Goal: Task Accomplishment & Management: Use online tool/utility

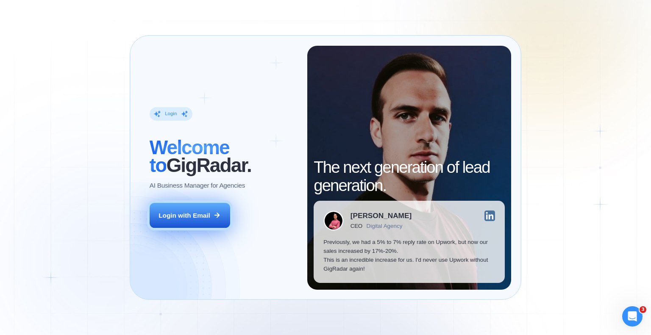
click at [179, 215] on div "Login with Email" at bounding box center [185, 215] width 52 height 9
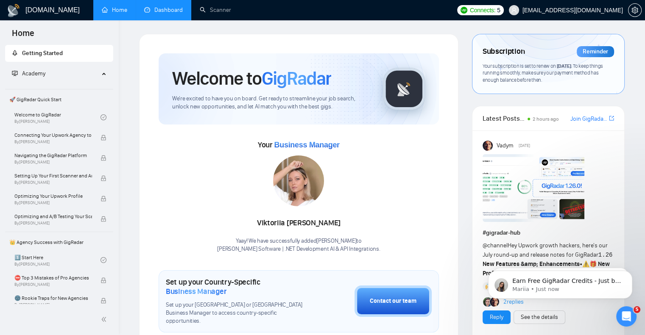
click at [170, 12] on link "Dashboard" at bounding box center [163, 9] width 39 height 7
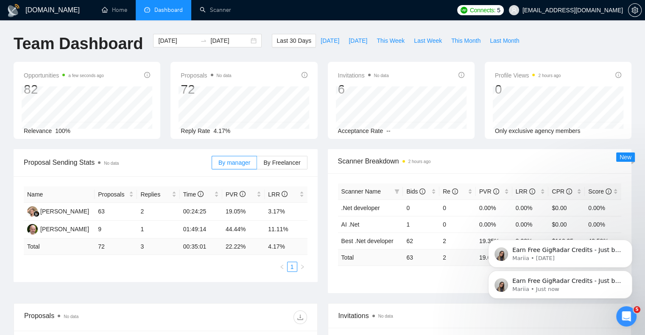
click at [631, 276] on button "Dismiss notification" at bounding box center [629, 273] width 9 height 9
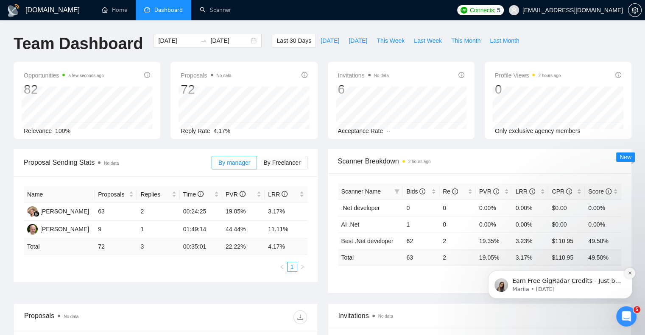
click at [631, 273] on icon "Dismiss notification" at bounding box center [630, 273] width 5 height 5
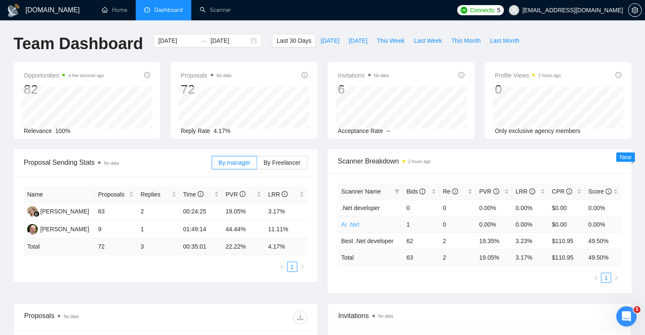
click at [349, 225] on link "AI .Net" at bounding box center [350, 224] width 18 height 7
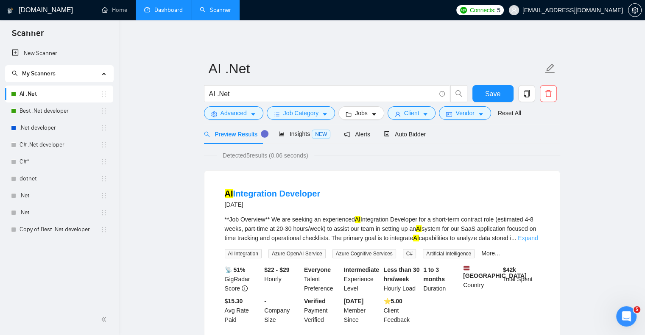
click at [530, 239] on link "Expand" at bounding box center [528, 238] width 20 height 7
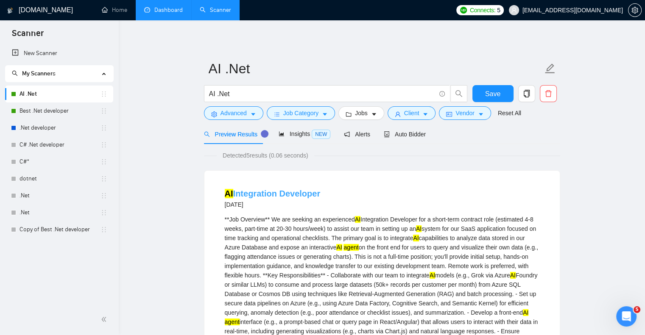
click at [285, 193] on link "AI Integration Developer" at bounding box center [273, 193] width 96 height 9
click at [288, 193] on link "AI Integration Developer" at bounding box center [273, 193] width 96 height 9
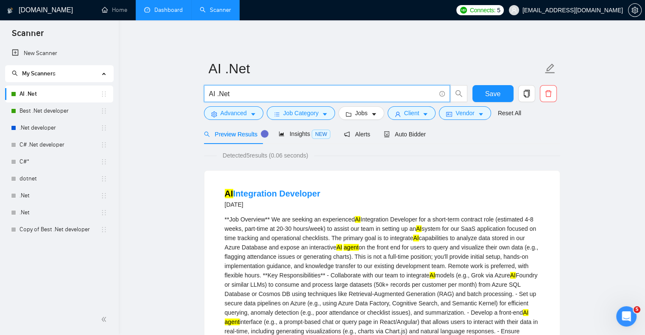
drag, startPoint x: 217, startPoint y: 92, endPoint x: 243, endPoint y: 95, distance: 25.6
click at [243, 95] on input "AI .Net" at bounding box center [322, 94] width 226 height 11
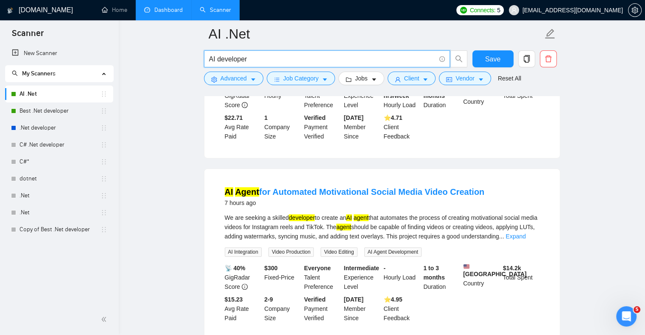
scroll to position [212, 0]
drag, startPoint x: 217, startPoint y: 59, endPoint x: 261, endPoint y: 57, distance: 44.2
click at [261, 57] on input "AI developer" at bounding box center [322, 59] width 226 height 11
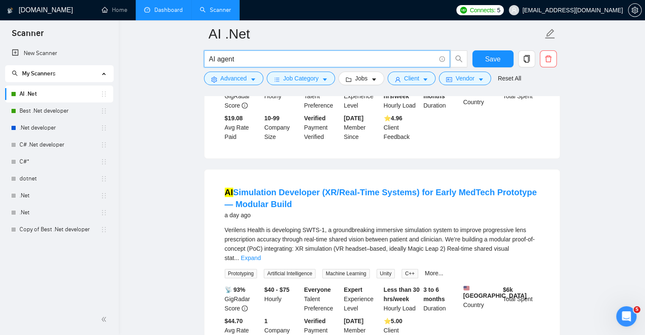
scroll to position [297, 0]
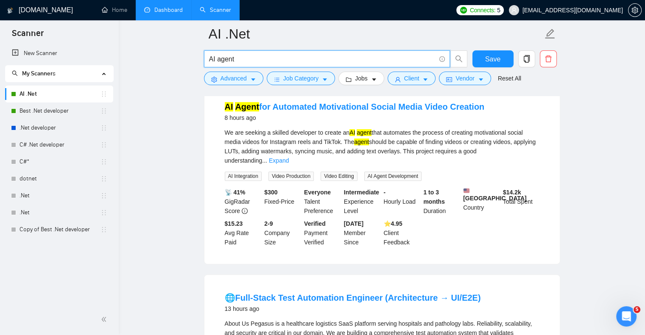
drag, startPoint x: 217, startPoint y: 58, endPoint x: 254, endPoint y: 62, distance: 37.6
click at [254, 62] on input "AI agent" at bounding box center [322, 59] width 226 height 11
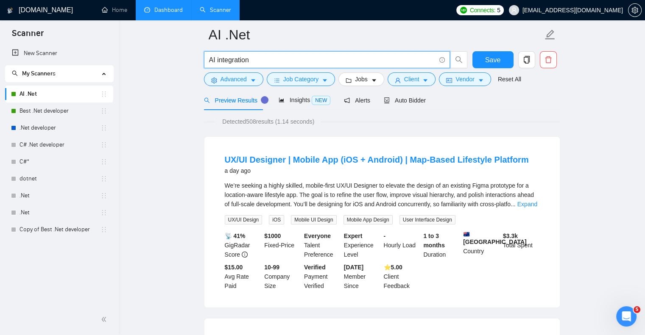
scroll to position [0, 0]
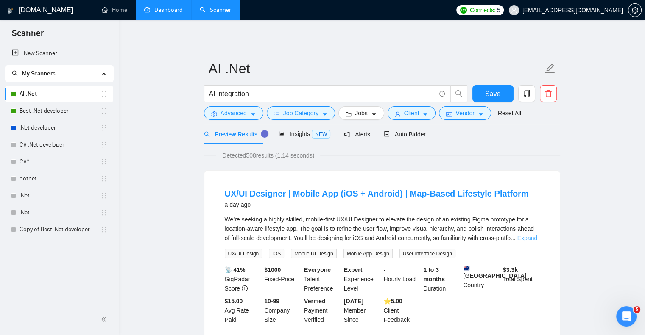
click at [524, 237] on link "Expand" at bounding box center [527, 238] width 20 height 7
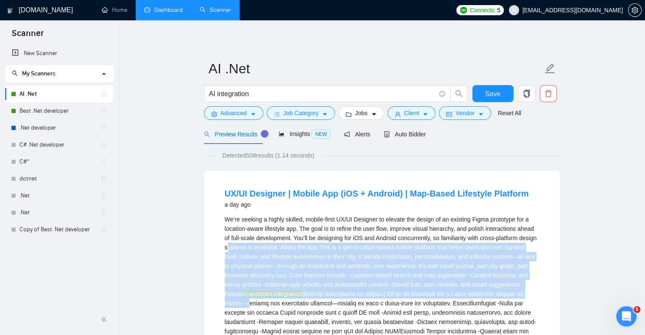
drag, startPoint x: 228, startPoint y: 247, endPoint x: 537, endPoint y: 291, distance: 312.3
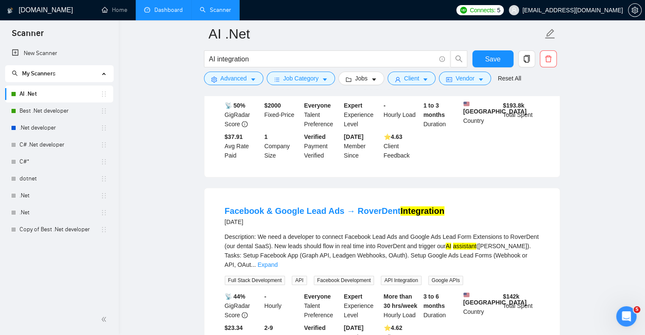
scroll to position [678, 0]
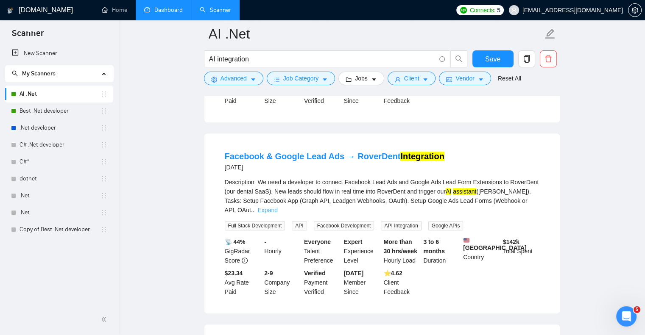
click at [277, 207] on link "Expand" at bounding box center [267, 210] width 20 height 7
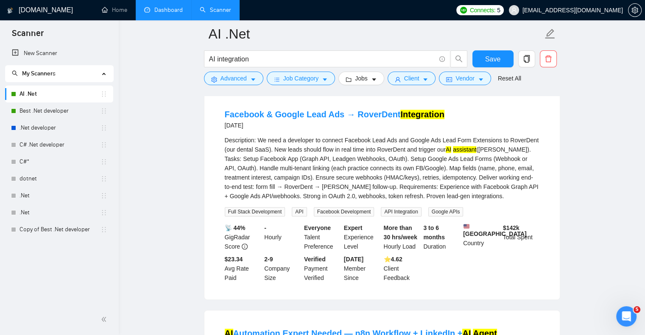
scroll to position [721, 0]
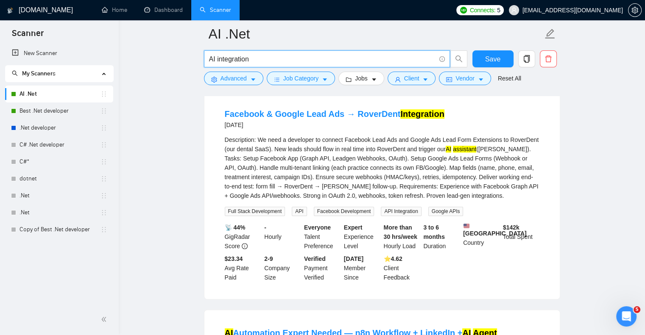
drag, startPoint x: 217, startPoint y: 59, endPoint x: 263, endPoint y: 52, distance: 46.8
click at [263, 52] on span "AI integration" at bounding box center [327, 58] width 246 height 17
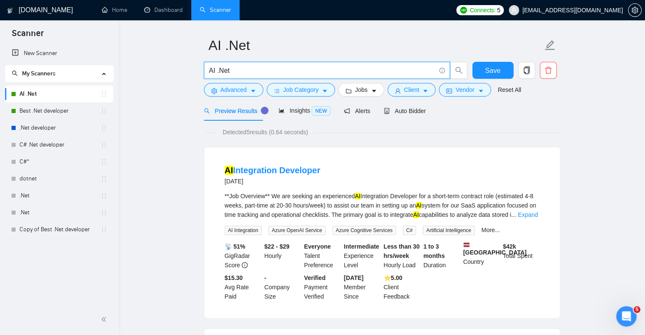
scroll to position [0, 0]
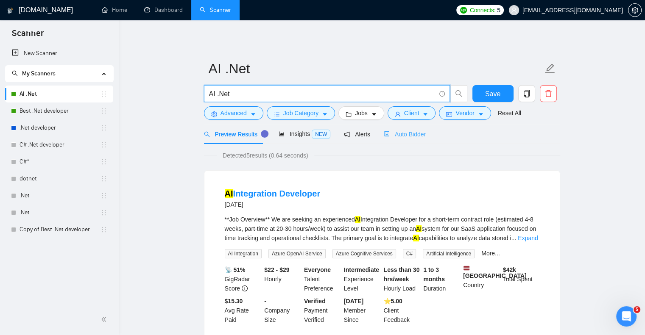
type input "AI .Net"
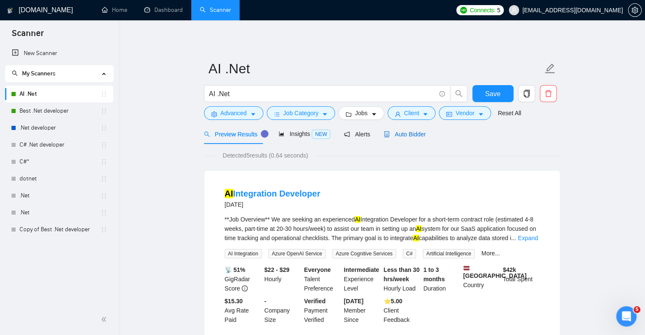
click at [406, 136] on span "Auto Bidder" at bounding box center [405, 134] width 42 height 7
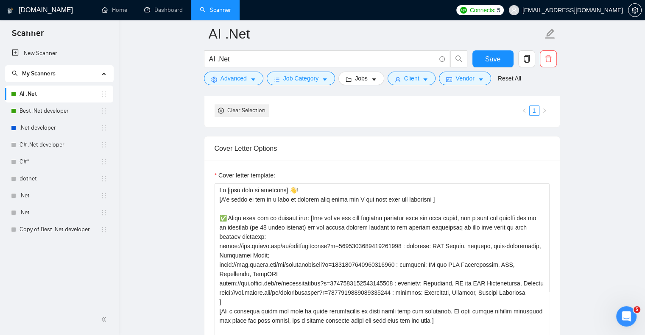
scroll to position [975, 0]
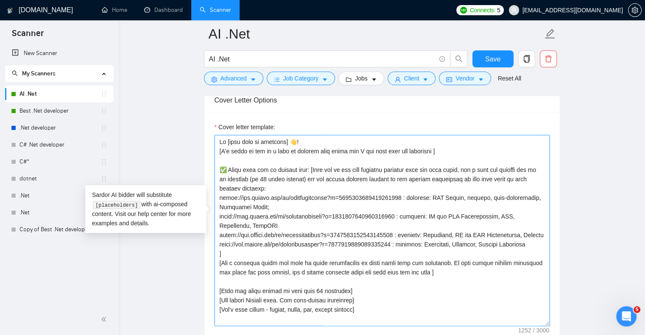
click at [302, 135] on textarea "Cover letter template:" at bounding box center [382, 230] width 335 height 191
paste textarea ""Given a list of project challenges, identify the core pain point by framing it…"
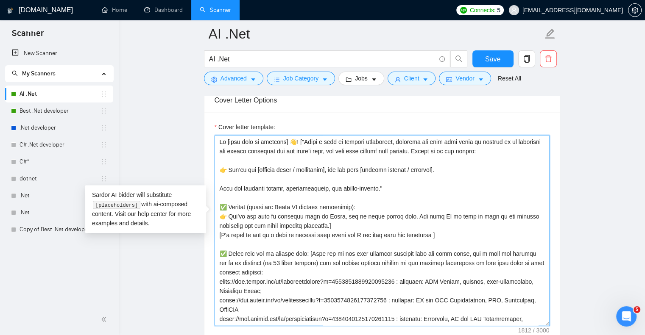
click at [490, 135] on textarea "Cover letter template:" at bounding box center [382, 230] width 335 height 191
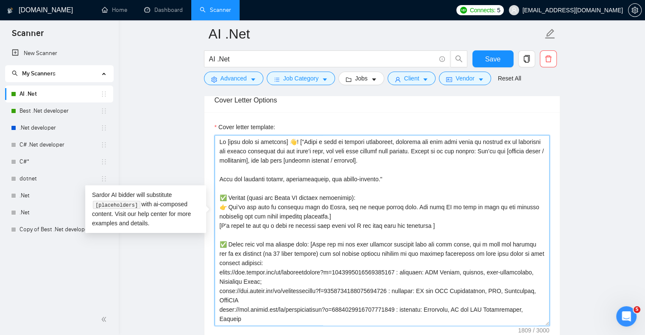
click at [389, 143] on textarea "Cover letter template:" at bounding box center [382, 230] width 335 height 191
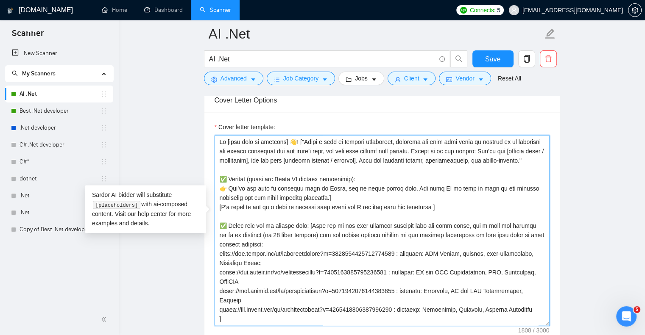
click at [251, 154] on textarea "Cover letter template:" at bounding box center [382, 230] width 335 height 191
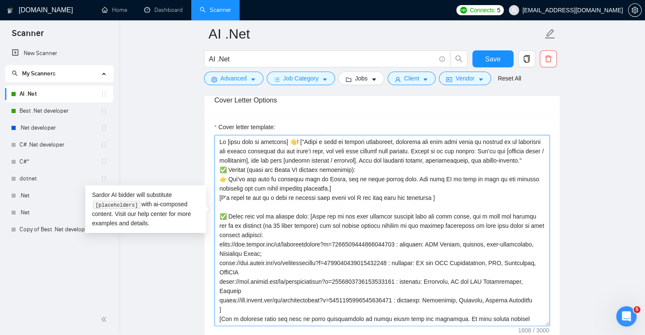
click at [228, 163] on textarea "Cover letter template:" at bounding box center [382, 230] width 335 height 191
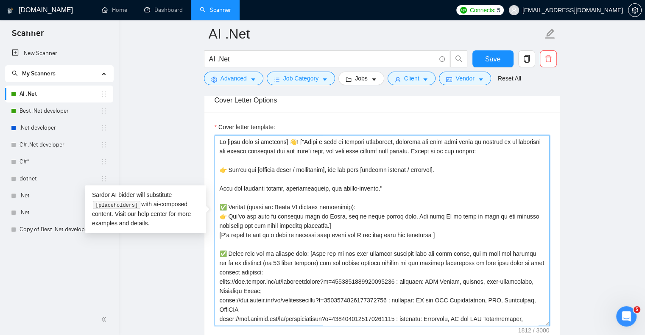
click at [392, 207] on textarea "Cover letter template:" at bounding box center [382, 230] width 335 height 191
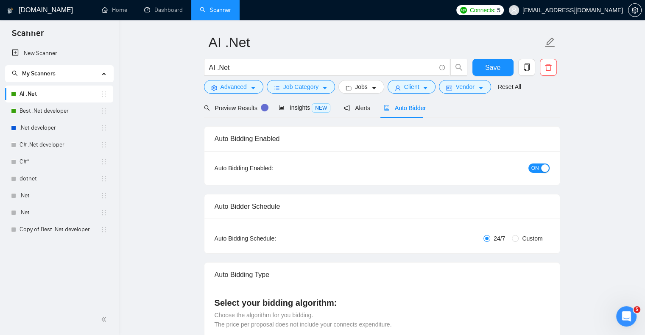
scroll to position [0, 0]
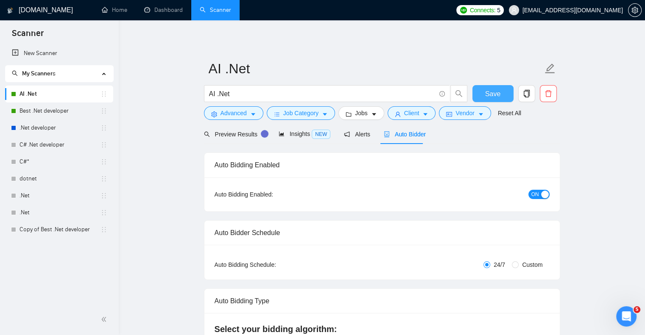
type textarea "Hi [find name if provided] 👋! ["Given a list of project challenges, identify th…"
click at [487, 96] on span "Save" at bounding box center [492, 94] width 15 height 11
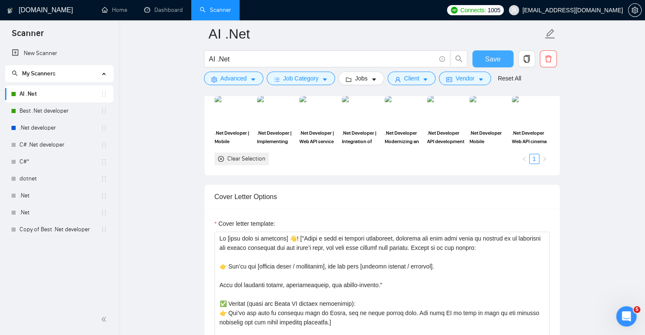
scroll to position [975, 0]
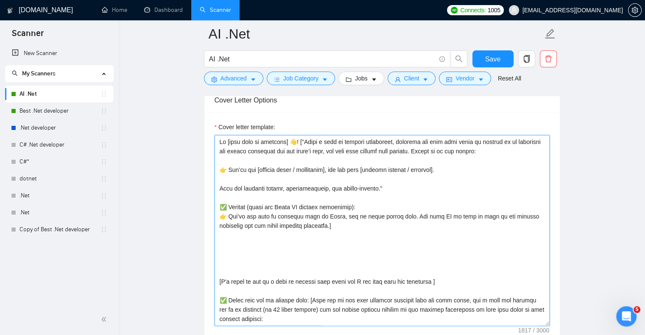
click at [315, 157] on textarea "Cover letter template:" at bounding box center [382, 230] width 335 height 191
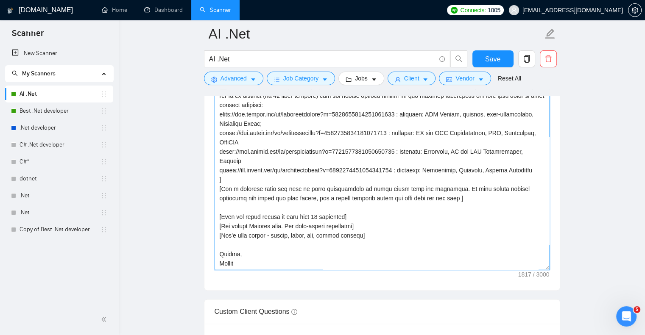
scroll to position [0, 0]
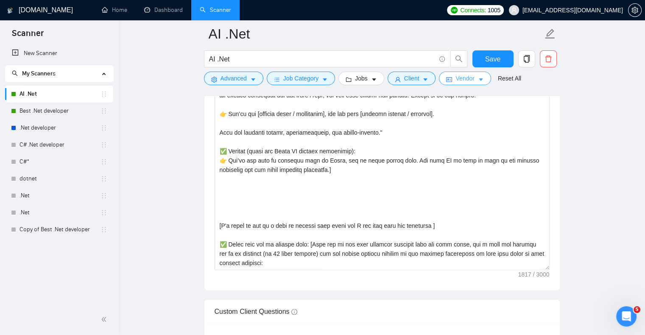
click at [482, 84] on button "Vendor" at bounding box center [465, 79] width 52 height 14
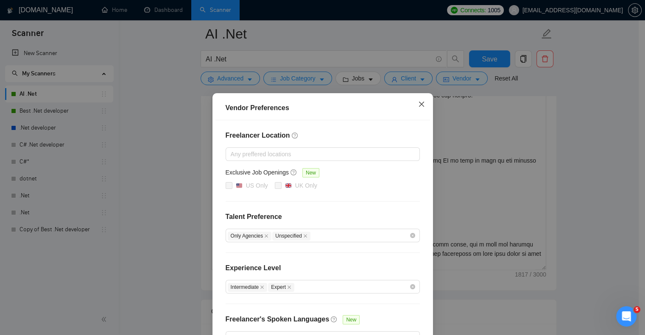
click at [414, 101] on span "Close" at bounding box center [421, 104] width 23 height 23
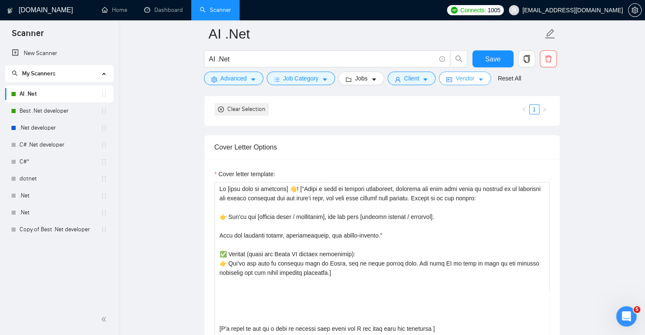
scroll to position [904, 0]
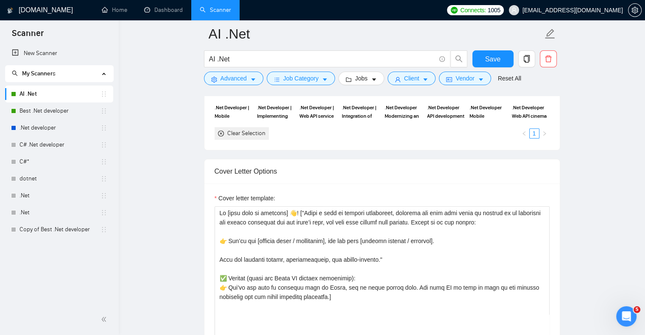
click at [268, 194] on label "Cover letter template:" at bounding box center [245, 198] width 61 height 9
click at [268, 207] on textarea "Cover letter template:" at bounding box center [382, 302] width 335 height 191
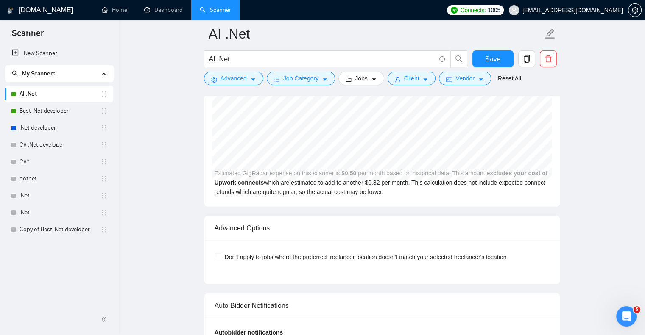
scroll to position [1922, 0]
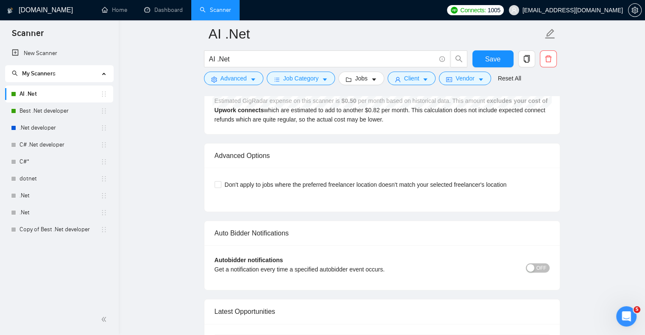
click at [546, 264] on span "OFF" at bounding box center [541, 268] width 10 height 9
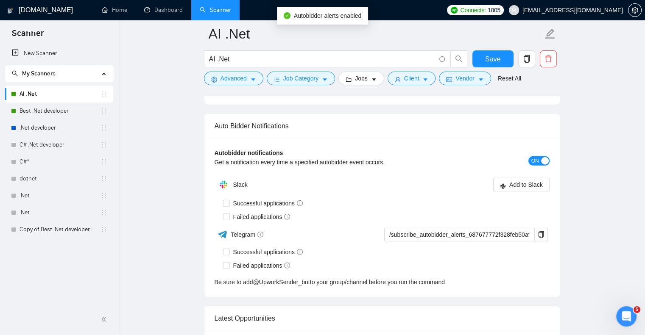
scroll to position [2049, 0]
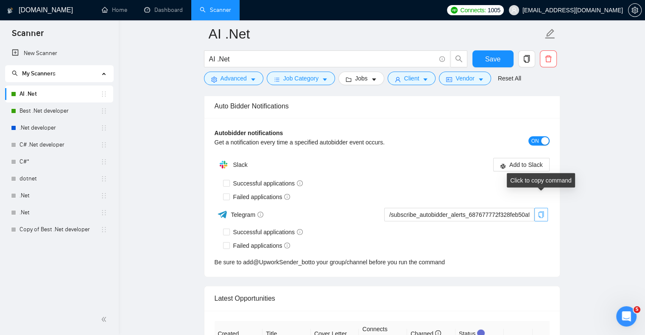
click at [541, 212] on icon "copy" at bounding box center [541, 215] width 7 height 7
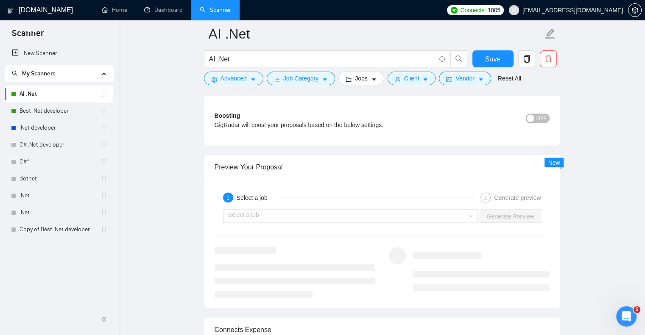
scroll to position [1583, 0]
click at [337, 209] on input "search" at bounding box center [347, 215] width 239 height 13
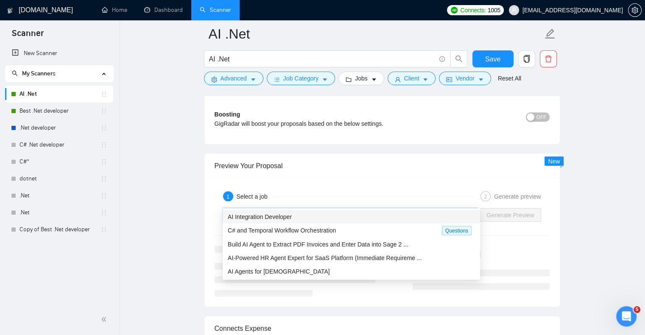
click at [315, 218] on div "AI Integration Developer" at bounding box center [351, 216] width 247 height 9
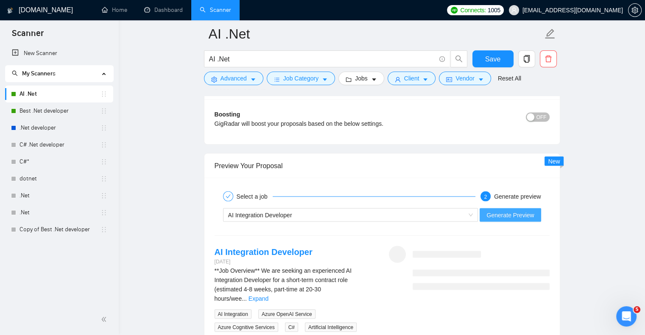
click at [505, 210] on span "Generate Preview" at bounding box center [509, 214] width 47 height 9
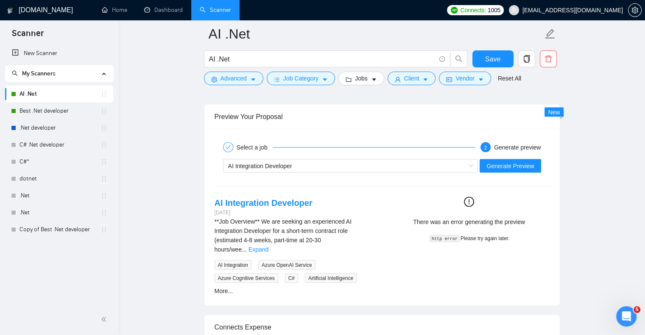
scroll to position [1625, 0]
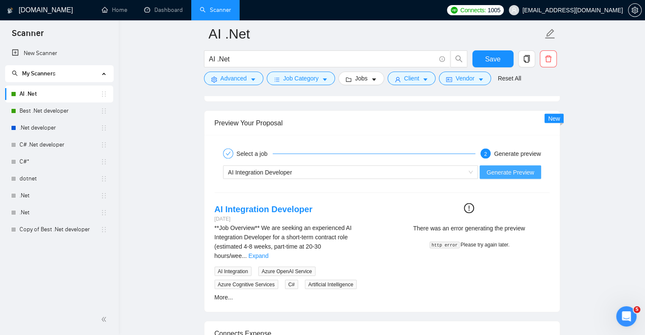
click at [504, 168] on span "Generate Preview" at bounding box center [509, 172] width 47 height 9
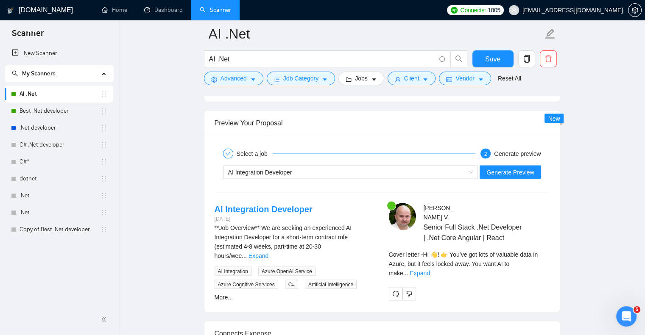
scroll to position [1667, 0]
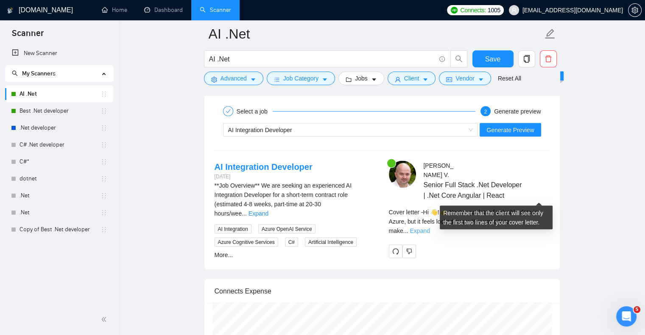
click at [430, 228] on link "Expand" at bounding box center [420, 231] width 20 height 7
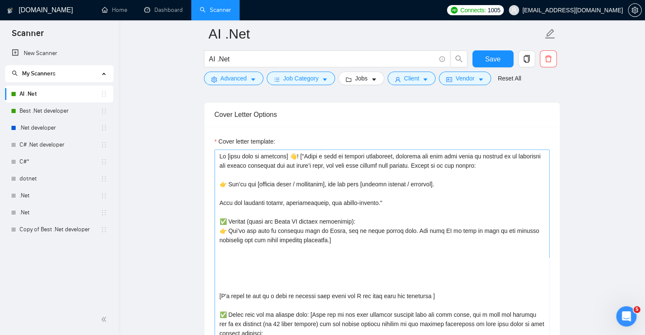
scroll to position [947, 0]
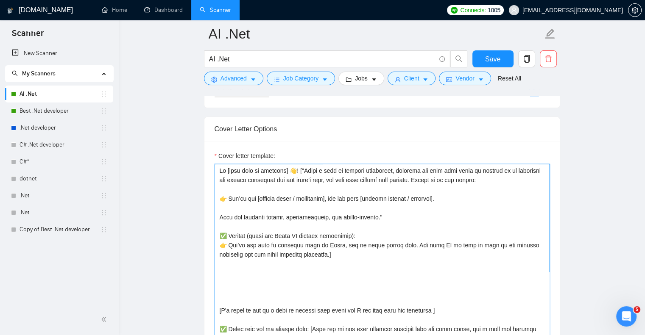
click at [296, 164] on textarea "Cover letter template:" at bounding box center [382, 259] width 335 height 191
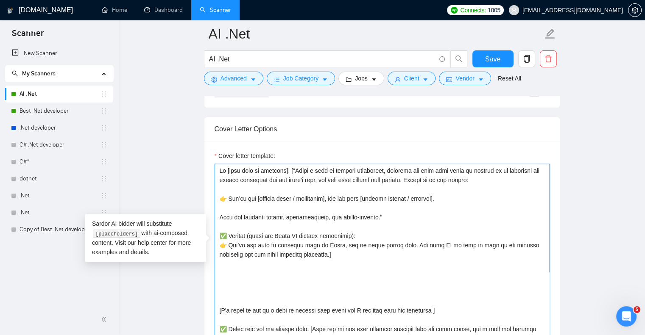
drag, startPoint x: 230, startPoint y: 183, endPoint x: 223, endPoint y: 183, distance: 7.2
click at [223, 183] on textarea "Cover letter template:" at bounding box center [382, 259] width 335 height 191
click at [227, 232] on textarea "Cover letter template:" at bounding box center [382, 259] width 335 height 191
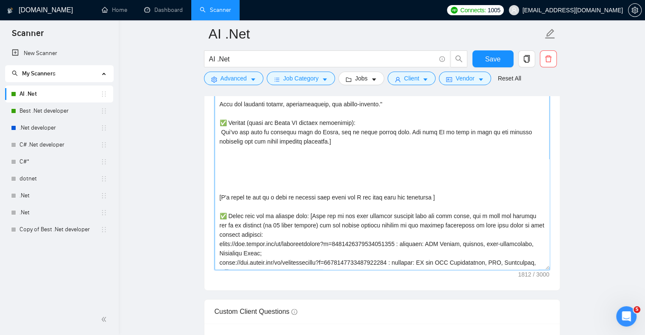
scroll to position [42, 0]
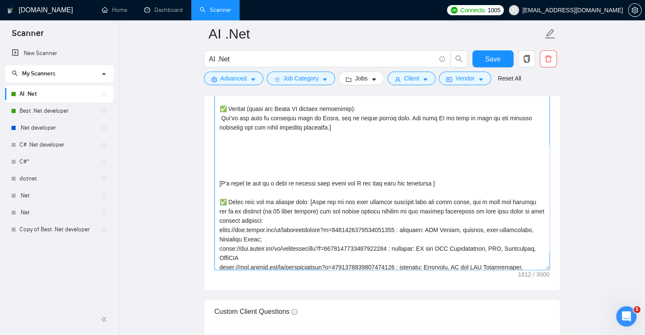
drag, startPoint x: 218, startPoint y: 133, endPoint x: 218, endPoint y: 179, distance: 46.7
click at [218, 179] on textarea "Cover letter template:" at bounding box center [382, 174] width 335 height 191
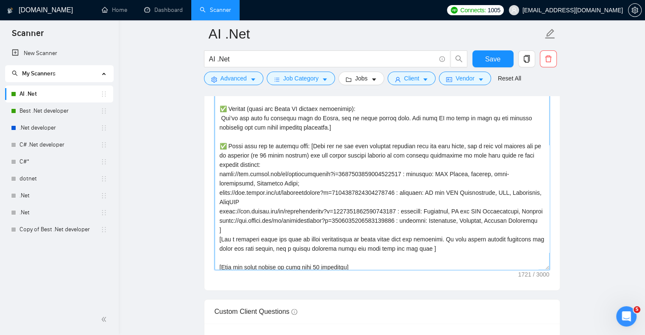
drag, startPoint x: 283, startPoint y: 129, endPoint x: 229, endPoint y: 132, distance: 54.4
click at [229, 132] on textarea "Cover letter template:" at bounding box center [382, 174] width 335 height 191
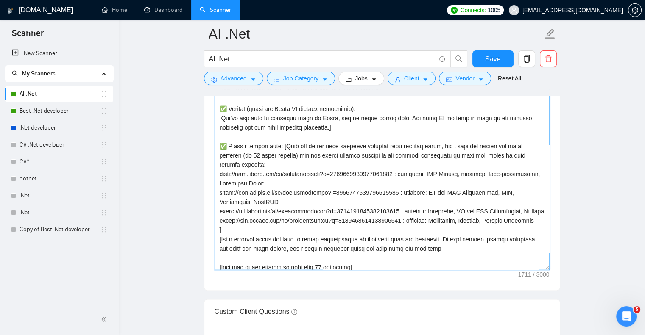
click at [229, 132] on textarea "Cover letter template:" at bounding box center [382, 174] width 335 height 191
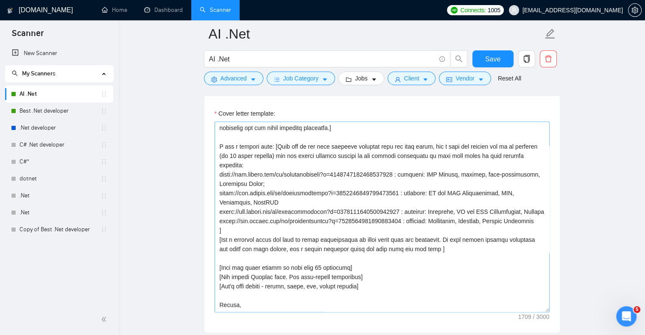
scroll to position [85, 0]
click at [237, 227] on textarea "Cover letter template:" at bounding box center [382, 217] width 335 height 191
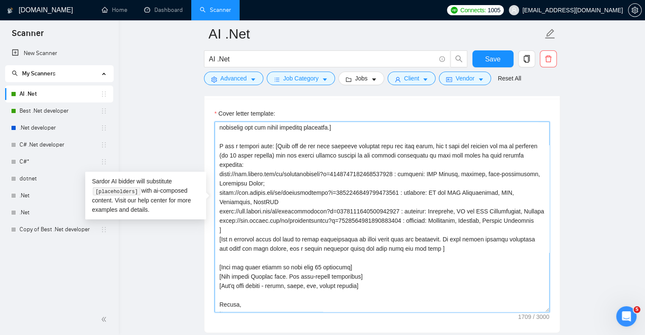
click at [236, 251] on textarea "Cover letter template:" at bounding box center [382, 217] width 335 height 191
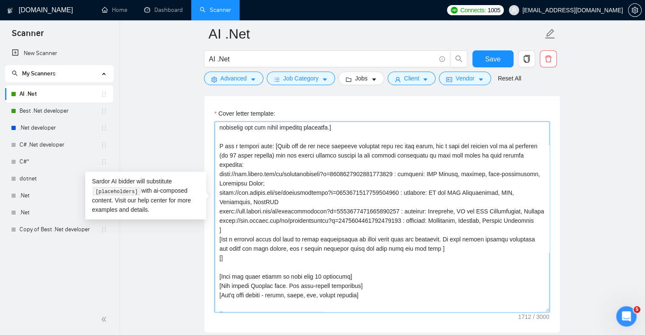
paste textarea "List 10 realistic challenges this project may face (technical, organizational, …"
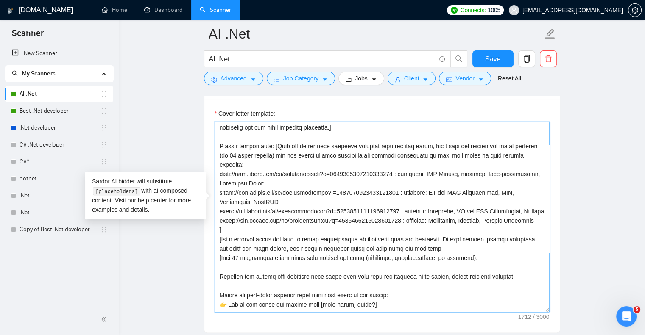
scroll to position [91, 0]
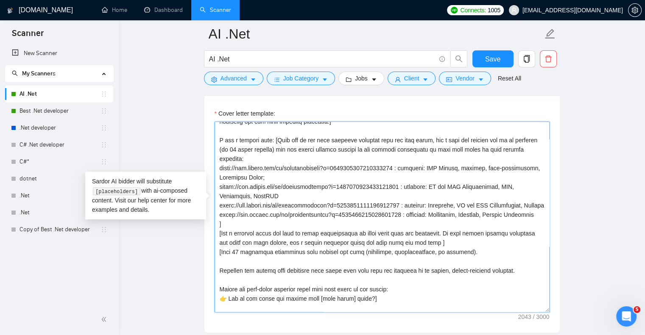
click at [242, 251] on textarea "Cover letter template:" at bounding box center [382, 217] width 335 height 191
click at [245, 257] on textarea "Cover letter template:" at bounding box center [382, 217] width 335 height 191
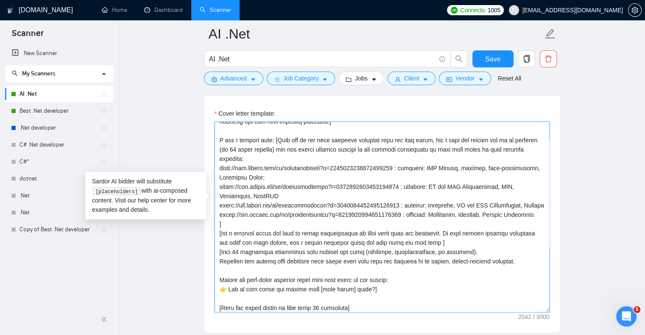
click at [260, 266] on textarea "Cover letter template:" at bounding box center [382, 217] width 335 height 191
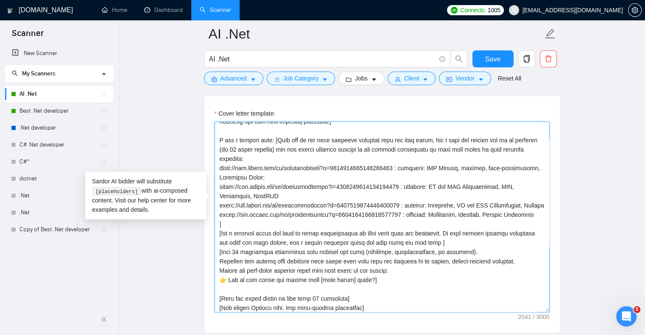
drag, startPoint x: 349, startPoint y: 274, endPoint x: 317, endPoint y: 274, distance: 32.2
click at [317, 274] on textarea "Cover letter template:" at bounding box center [382, 217] width 335 height 191
click at [229, 277] on textarea "Cover letter template:" at bounding box center [382, 217] width 335 height 191
click at [562, 200] on main "AI .Net AI .Net Save Advanced Job Category Jobs Client Vendor Reset All Preview…" at bounding box center [381, 340] width 499 height 2591
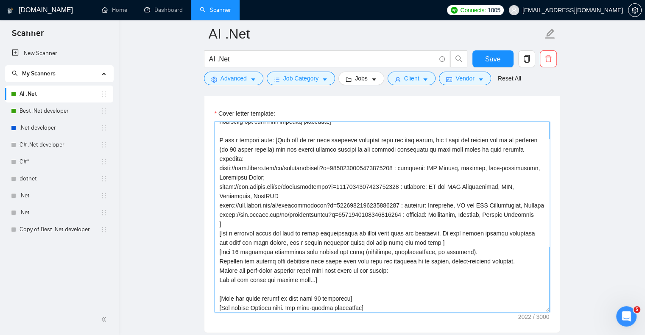
click at [455, 239] on textarea "Cover letter template:" at bounding box center [382, 217] width 335 height 191
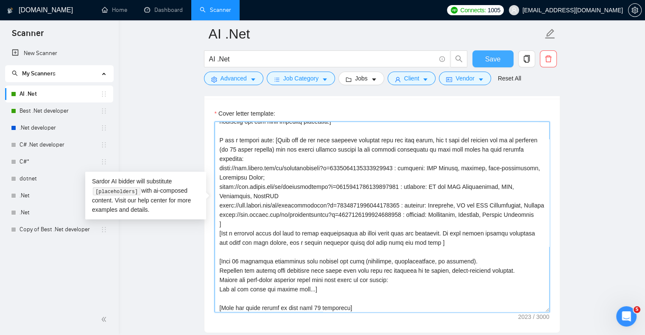
type textarea "Hi [find name if provided]! ["Given a list of project challenges, identify the …"
click at [483, 63] on button "Save" at bounding box center [492, 58] width 41 height 17
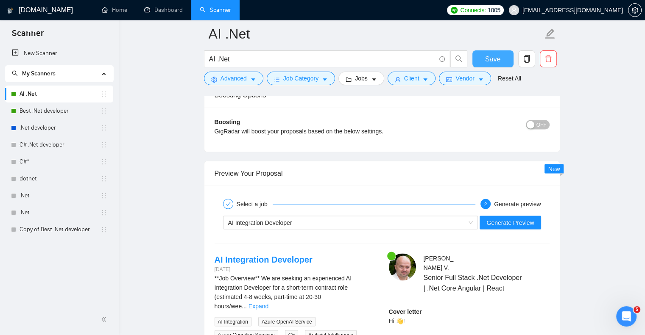
scroll to position [1583, 0]
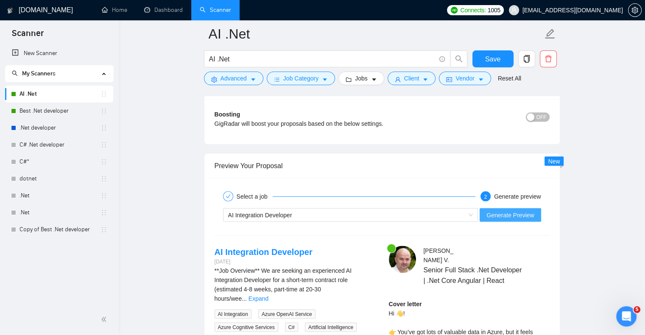
click at [503, 210] on span "Generate Preview" at bounding box center [509, 214] width 47 height 9
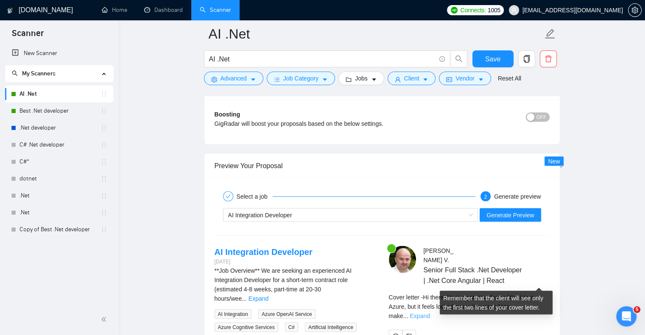
click at [430, 313] on link "Expand" at bounding box center [420, 316] width 20 height 7
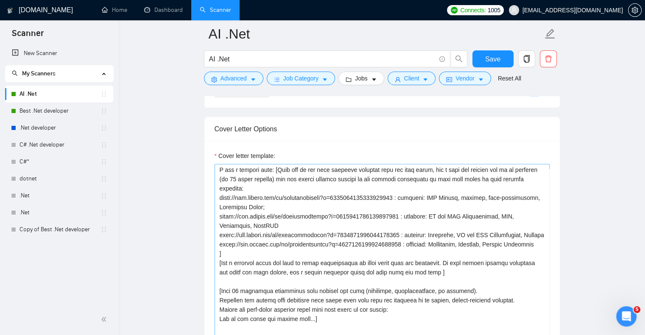
scroll to position [127, 0]
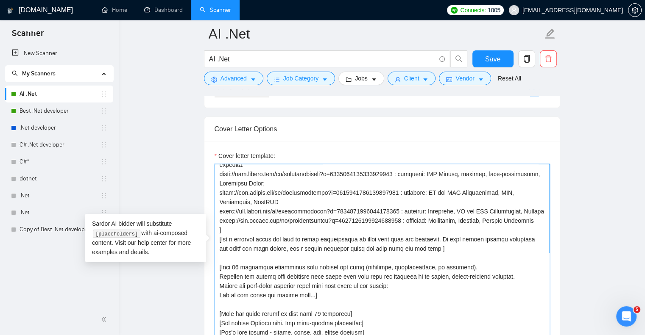
drag, startPoint x: 229, startPoint y: 262, endPoint x: 221, endPoint y: 261, distance: 8.9
click at [221, 261] on textarea "Cover letter template:" at bounding box center [382, 259] width 335 height 191
drag, startPoint x: 308, startPoint y: 289, endPoint x: 268, endPoint y: 289, distance: 39.4
click at [268, 289] on textarea "Cover letter template:" at bounding box center [382, 259] width 335 height 191
click at [286, 279] on textarea "Cover letter template:" at bounding box center [382, 259] width 335 height 191
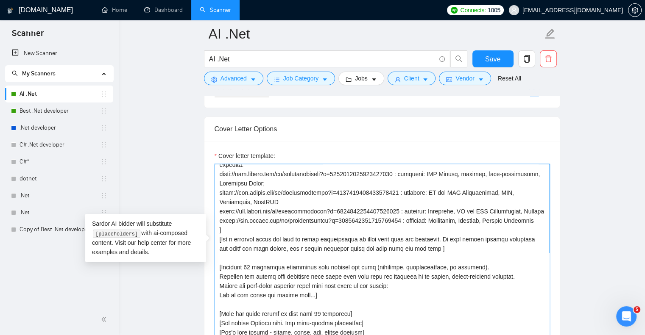
drag, startPoint x: 363, startPoint y: 281, endPoint x: 311, endPoint y: 287, distance: 52.9
click at [311, 287] on textarea "Cover letter template:" at bounding box center [382, 259] width 335 height 191
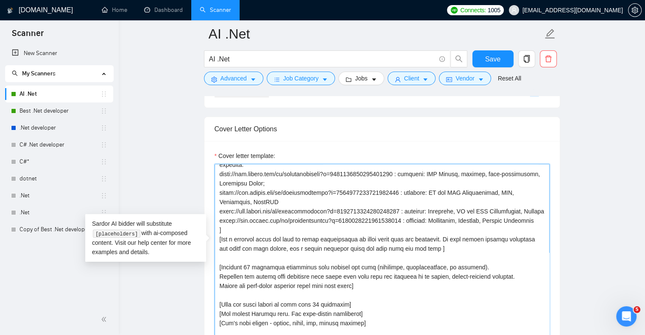
drag, startPoint x: 443, startPoint y: 242, endPoint x: 207, endPoint y: 235, distance: 236.3
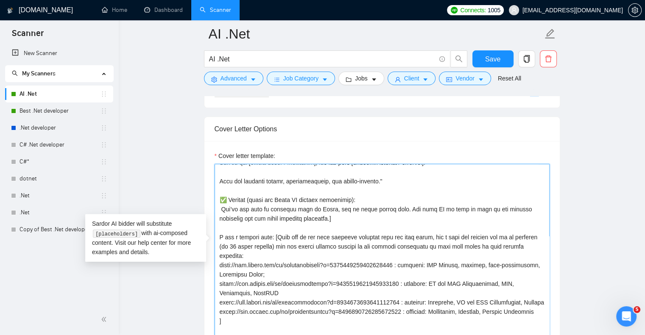
scroll to position [78, 0]
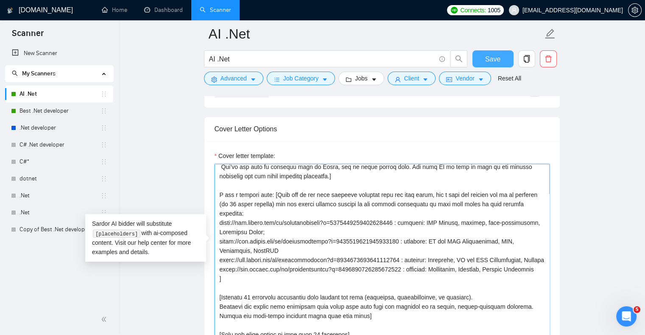
type textarea "Hi [find name if provided]! ["Given a list of project challenges, identify the …"
click at [491, 61] on span "Save" at bounding box center [492, 59] width 15 height 11
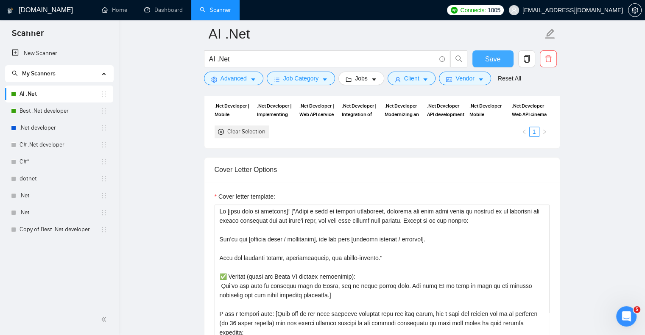
scroll to position [904, 0]
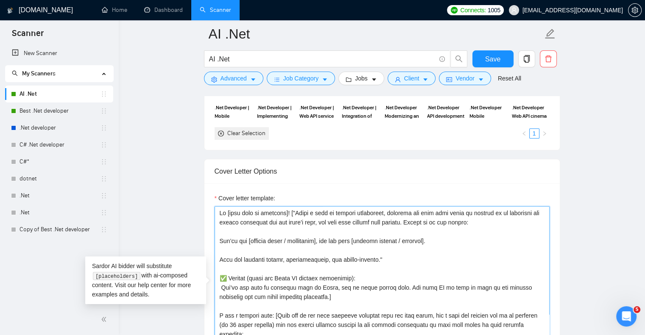
drag, startPoint x: 295, startPoint y: 197, endPoint x: 329, endPoint y: 198, distance: 33.9
click at [329, 207] on textarea "Cover letter template:" at bounding box center [382, 302] width 335 height 191
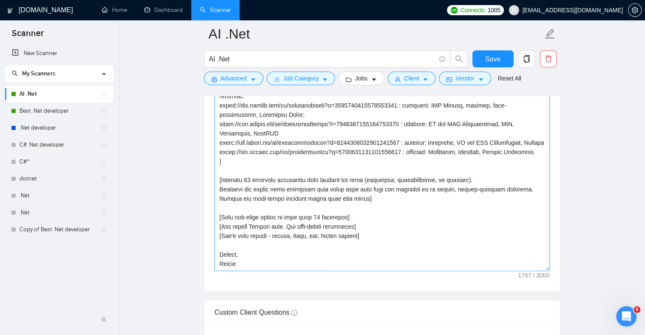
scroll to position [1031, 0]
type textarea "Hi [find name if provided]! ["Identify 10 project challenges, identify the core…"
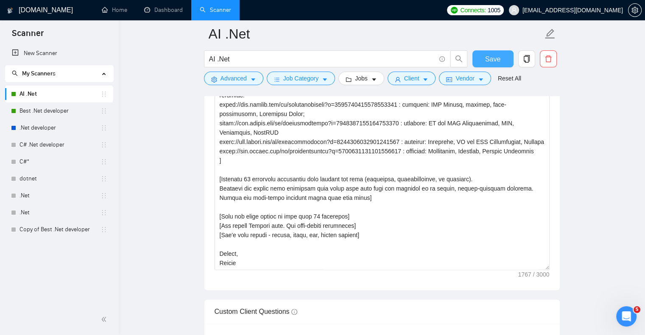
click at [492, 61] on span "Save" at bounding box center [492, 59] width 15 height 11
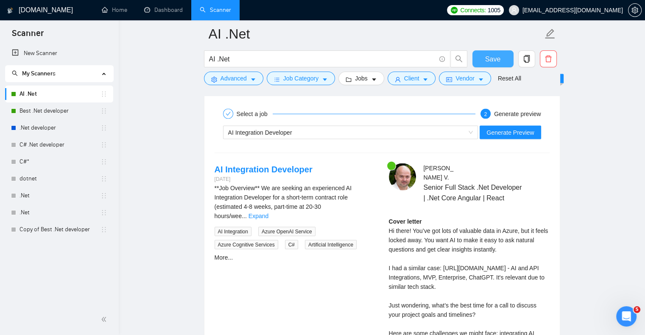
scroll to position [1667, 0]
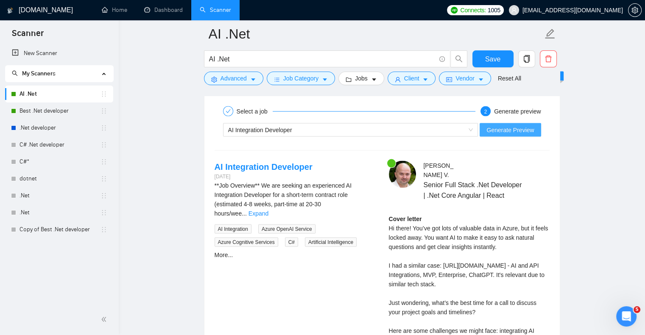
click at [506, 126] on span "Generate Preview" at bounding box center [509, 130] width 47 height 9
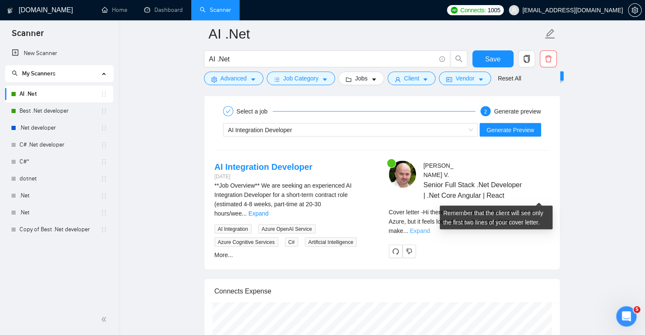
click at [430, 228] on link "Expand" at bounding box center [420, 231] width 20 height 7
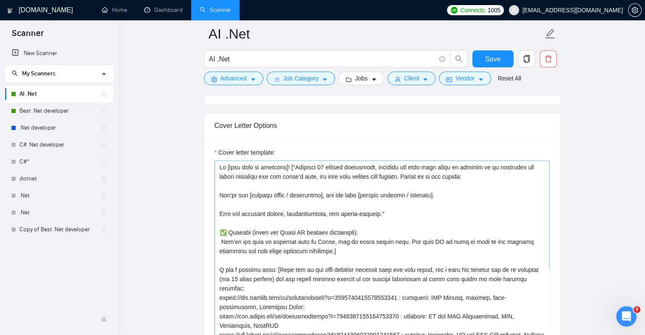
scroll to position [947, 0]
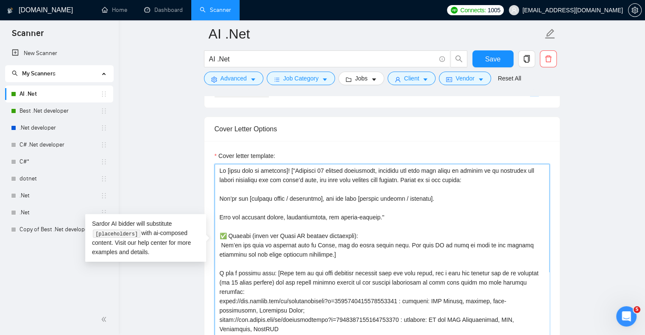
drag, startPoint x: 293, startPoint y: 155, endPoint x: 374, endPoint y: 157, distance: 81.4
click at [374, 164] on textarea "Cover letter template:" at bounding box center [382, 259] width 335 height 191
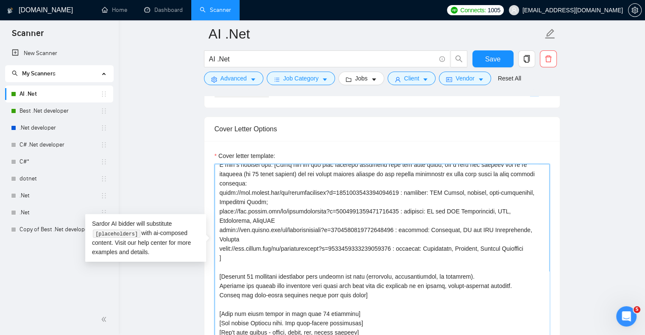
scroll to position [121, 0]
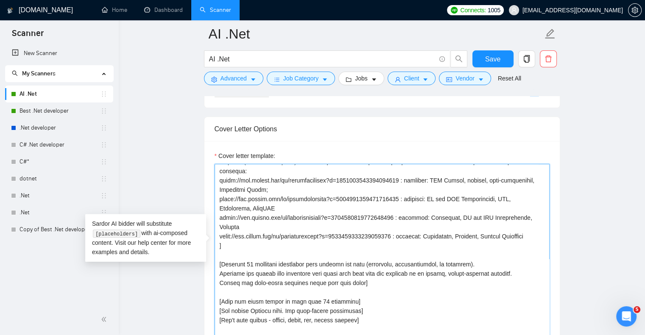
click at [372, 268] on textarea "Cover letter template:" at bounding box center [382, 259] width 335 height 191
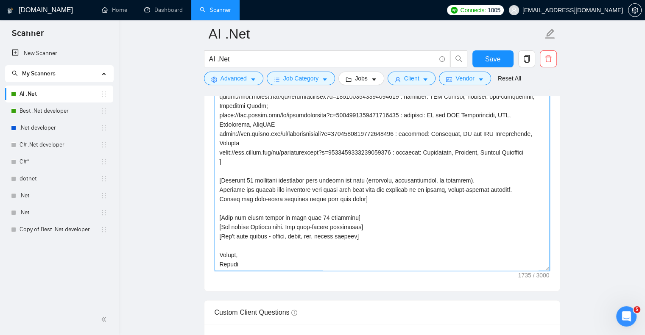
scroll to position [1031, 0]
drag, startPoint x: 236, startPoint y: 239, endPoint x: 212, endPoint y: 238, distance: 23.8
click at [212, 238] on div "Cover letter template:" at bounding box center [381, 173] width 355 height 234
type textarea "Hi [find name if provided]! ["Identify the core pain point by framing it as som…"
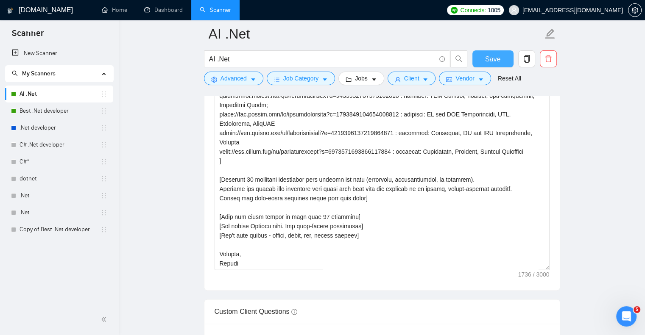
click at [494, 60] on span "Save" at bounding box center [492, 59] width 15 height 11
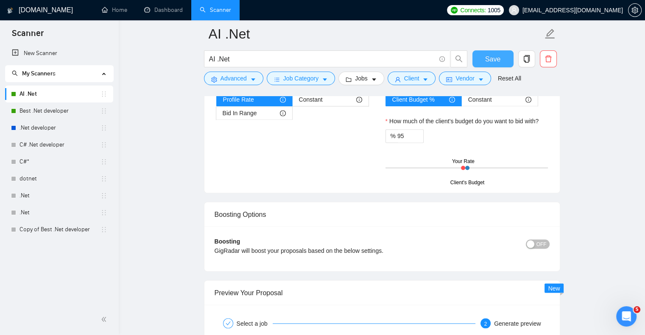
scroll to position [1583, 0]
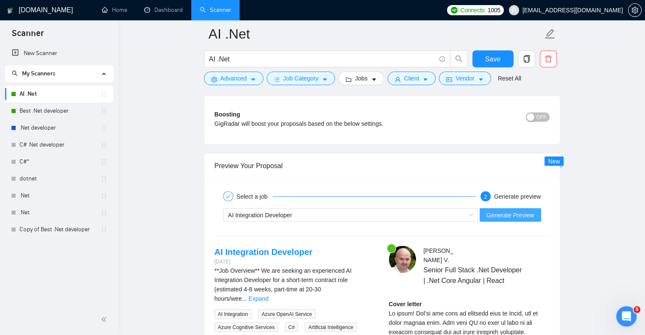
click at [509, 210] on span "Generate Preview" at bounding box center [509, 214] width 47 height 9
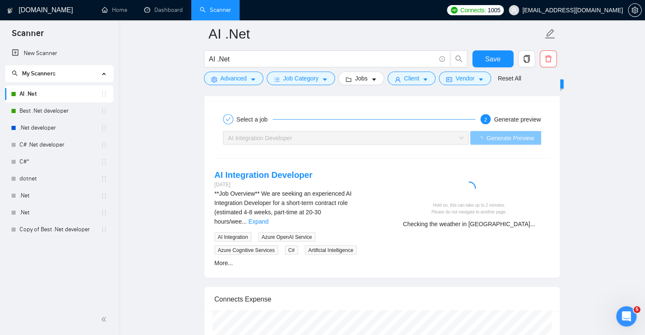
scroll to position [1667, 0]
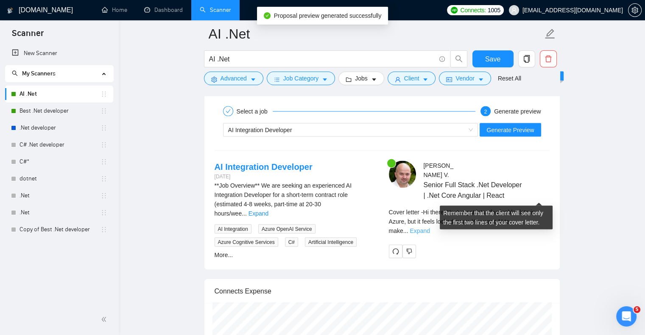
click at [430, 228] on link "Expand" at bounding box center [420, 231] width 20 height 7
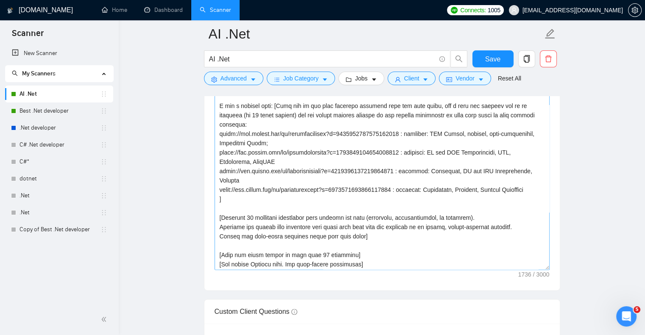
scroll to position [85, 0]
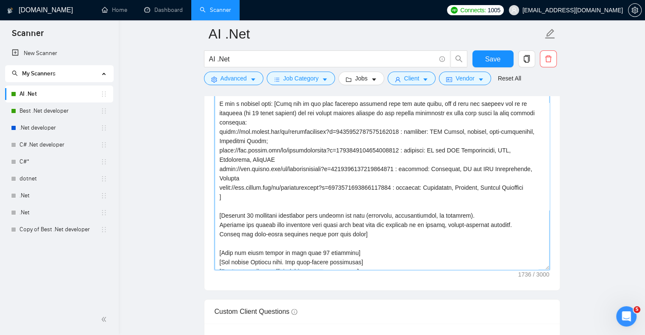
click at [254, 207] on textarea "Cover letter template:" at bounding box center [382, 174] width 335 height 191
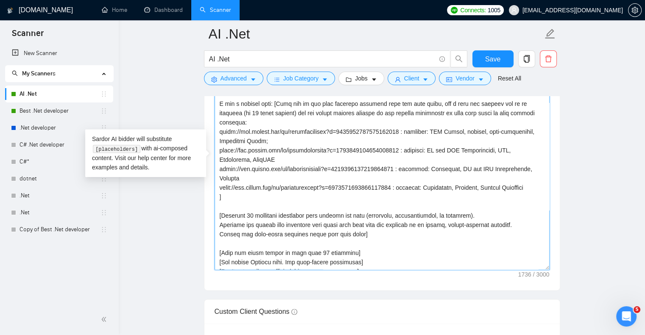
click at [254, 207] on textarea "Cover letter template:" at bounding box center [382, 174] width 335 height 191
drag, startPoint x: 251, startPoint y: 200, endPoint x: 456, endPoint y: 199, distance: 204.8
click at [456, 199] on textarea "Cover letter template:" at bounding box center [382, 174] width 335 height 191
drag, startPoint x: 240, startPoint y: 210, endPoint x: 271, endPoint y: 207, distance: 31.1
click at [271, 207] on textarea "Cover letter template:" at bounding box center [382, 174] width 335 height 191
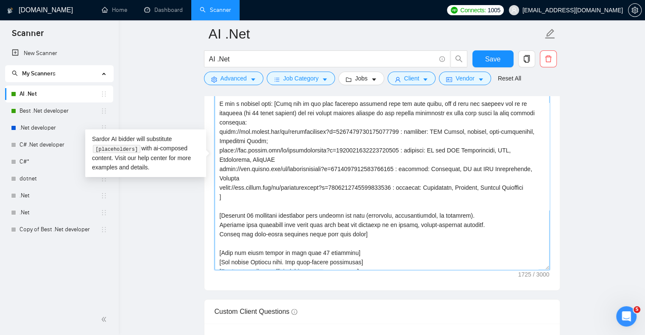
drag, startPoint x: 221, startPoint y: 201, endPoint x: 455, endPoint y: 198, distance: 233.2
click at [455, 198] on textarea "Cover letter template:" at bounding box center [382, 174] width 335 height 191
click at [404, 200] on textarea "Cover letter template:" at bounding box center [382, 174] width 335 height 191
drag, startPoint x: 302, startPoint y: 200, endPoint x: 456, endPoint y: 203, distance: 154.4
click at [456, 203] on textarea "Cover letter template:" at bounding box center [382, 174] width 335 height 191
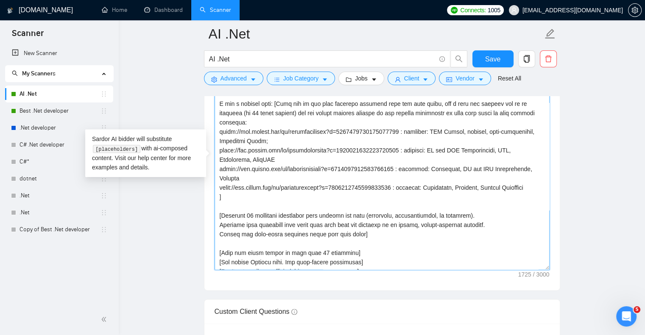
click at [310, 210] on textarea "Cover letter template:" at bounding box center [382, 174] width 335 height 191
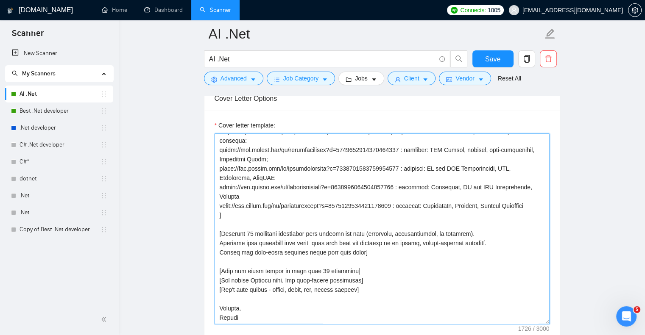
scroll to position [1031, 0]
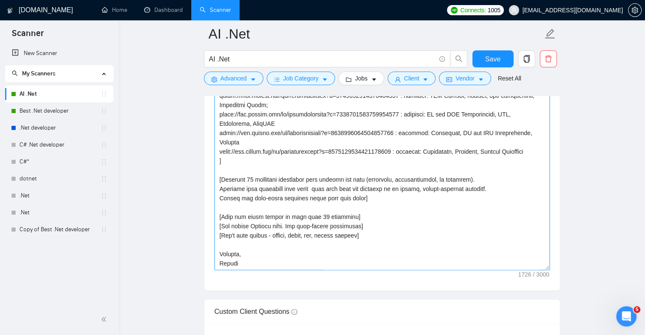
drag, startPoint x: 310, startPoint y: 176, endPoint x: 413, endPoint y: 173, distance: 102.7
click at [413, 173] on textarea "Cover letter template:" at bounding box center [382, 174] width 335 height 191
paste textarea "this project may face (technical, organizational, or business)"
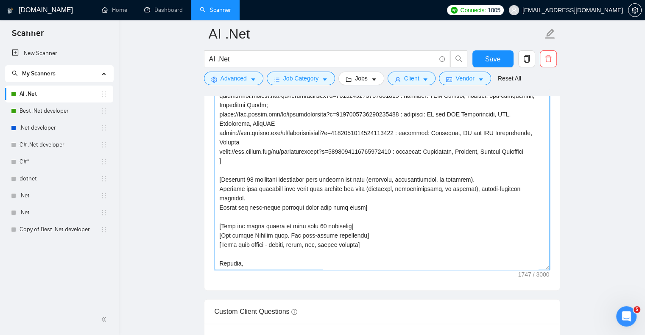
click at [346, 176] on textarea "Cover letter template:" at bounding box center [382, 174] width 335 height 191
drag, startPoint x: 460, startPoint y: 164, endPoint x: 221, endPoint y: 165, distance: 238.8
click at [221, 165] on textarea "Cover letter template:" at bounding box center [382, 174] width 335 height 191
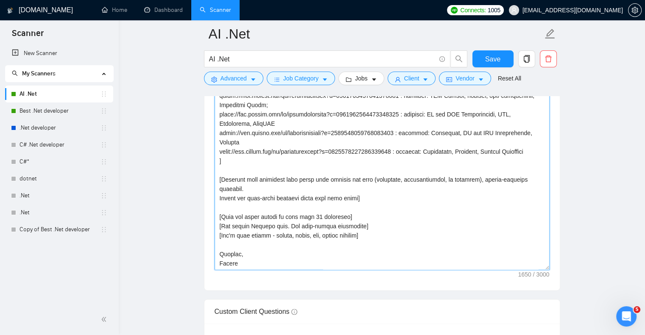
scroll to position [112, 0]
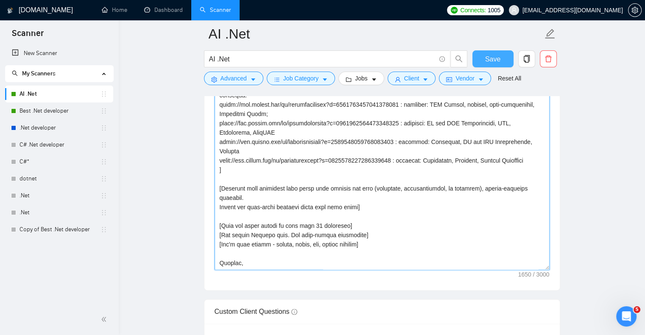
type textarea "Hi [find name if provided]! ["Identify the core pain point by framing it as som…"
click at [489, 57] on span "Save" at bounding box center [492, 59] width 15 height 11
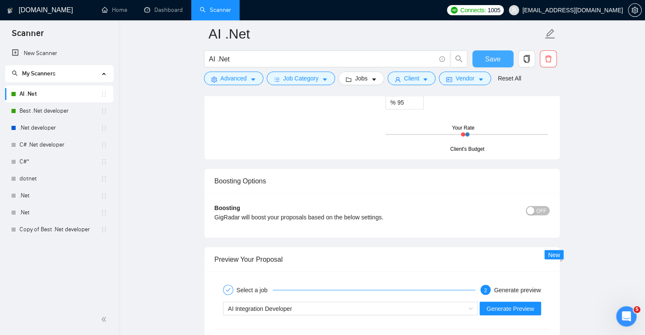
scroll to position [1498, 0]
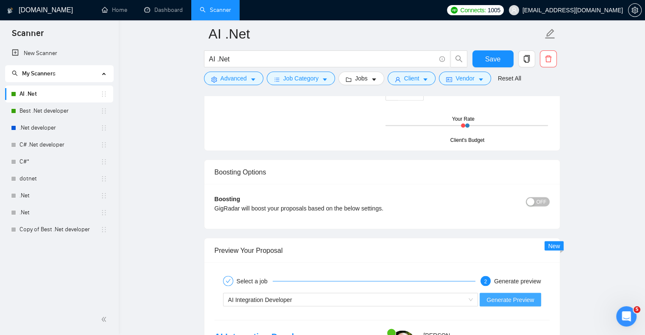
click at [519, 295] on span "Generate Preview" at bounding box center [509, 299] width 47 height 9
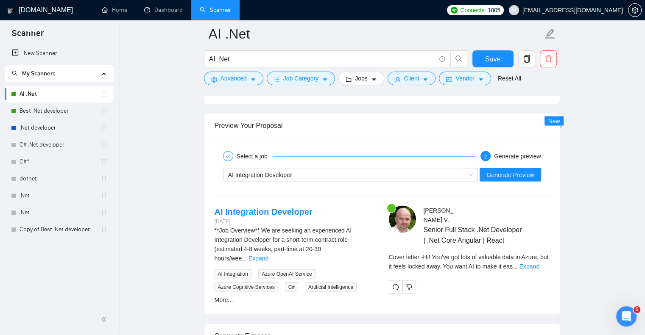
scroll to position [1625, 0]
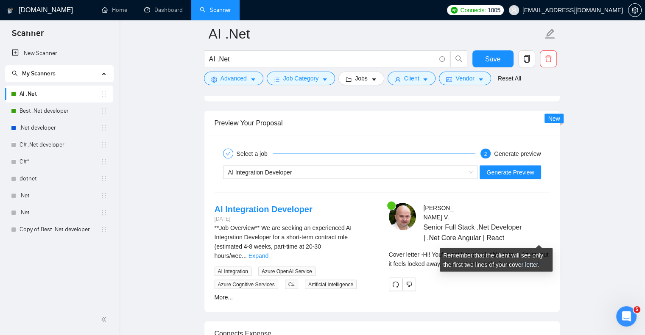
click at [529, 261] on link "Expand" at bounding box center [529, 264] width 20 height 7
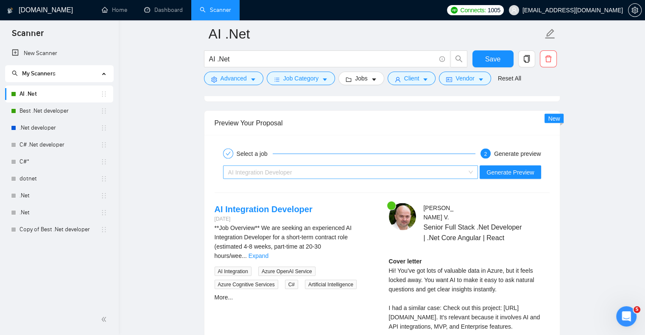
click at [473, 166] on span "AI Integration Developer" at bounding box center [350, 172] width 245 height 13
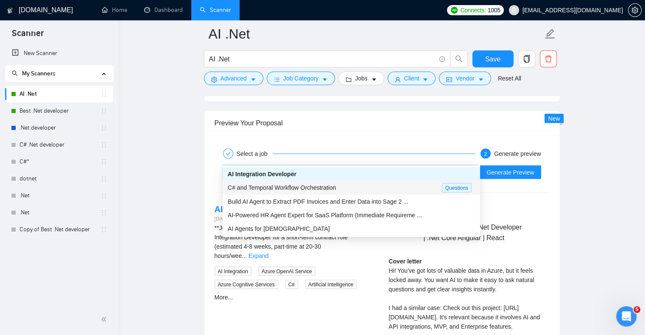
click at [307, 190] on span "C# and Temporal Workflow Orchestration" at bounding box center [282, 187] width 108 height 7
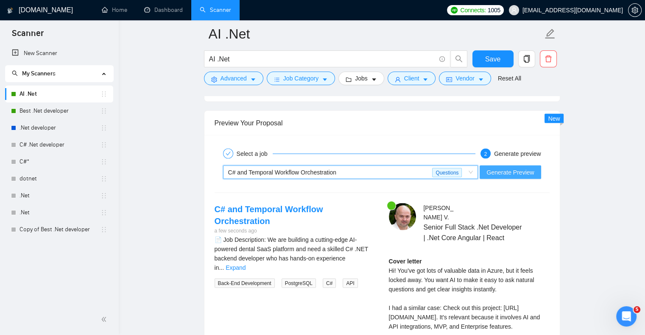
click at [512, 168] on span "Generate Preview" at bounding box center [509, 172] width 47 height 9
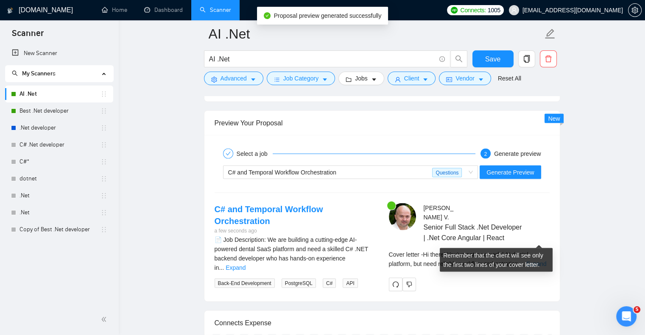
click at [541, 261] on link "Expand" at bounding box center [536, 264] width 20 height 7
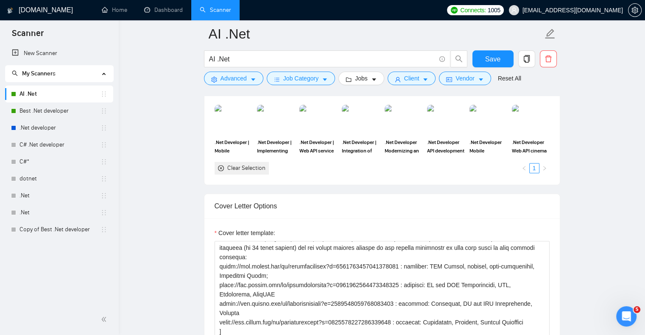
scroll to position [947, 0]
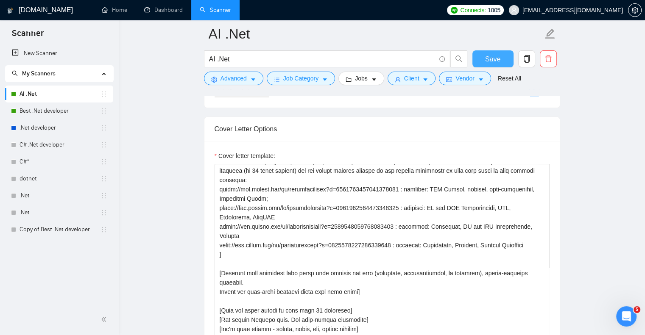
click at [491, 56] on span "Save" at bounding box center [492, 59] width 15 height 11
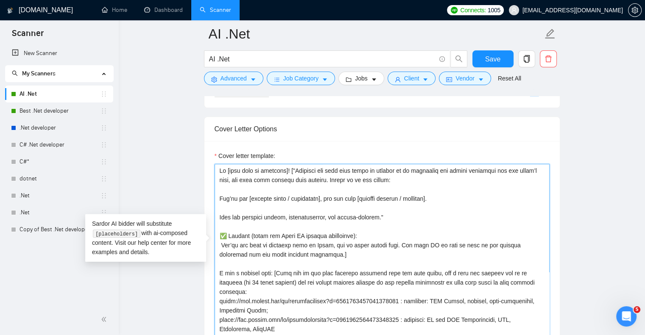
drag, startPoint x: 218, startPoint y: 156, endPoint x: 294, endPoint y: 268, distance: 135.4
click at [294, 268] on textarea "Cover letter template:" at bounding box center [382, 259] width 335 height 191
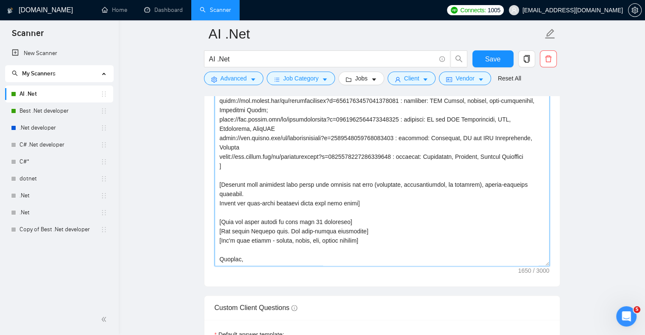
scroll to position [1074, 0]
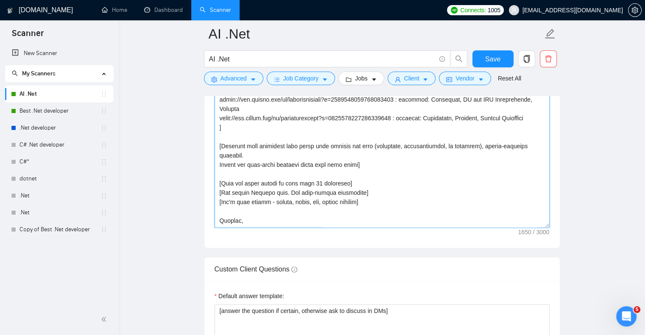
click at [242, 205] on textarea "Cover letter template:" at bounding box center [382, 132] width 335 height 191
click at [54, 108] on link "Best .Net developer" at bounding box center [60, 111] width 81 height 17
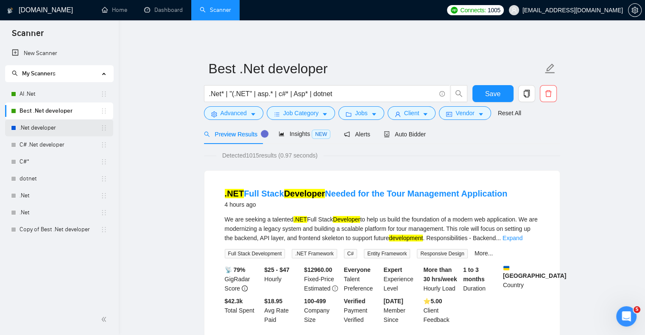
click at [50, 128] on link ".Net developer" at bounding box center [60, 128] width 81 height 17
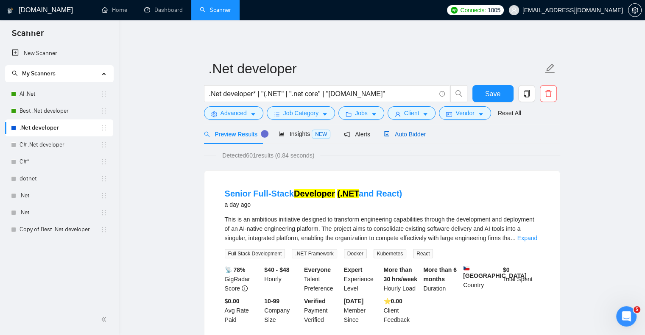
click at [404, 135] on span "Auto Bidder" at bounding box center [405, 134] width 42 height 7
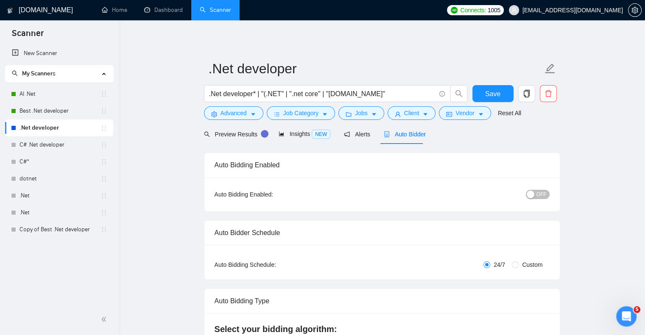
checkbox input "true"
click at [52, 110] on link "Best .Net developer" at bounding box center [60, 111] width 81 height 17
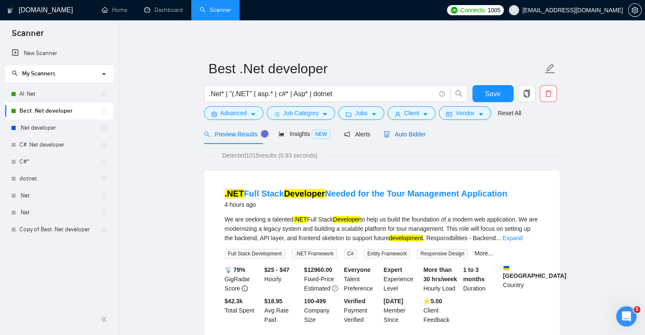
click at [397, 130] on div "Auto Bidder" at bounding box center [405, 134] width 42 height 9
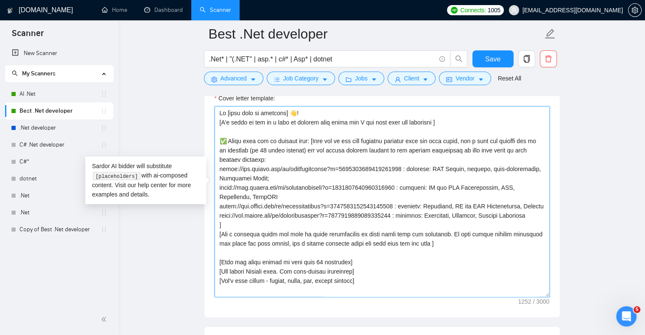
drag, startPoint x: 262, startPoint y: 274, endPoint x: 219, endPoint y: 100, distance: 179.7
click at [219, 106] on textarea "Cover letter template:" at bounding box center [382, 201] width 335 height 191
paste textarea "! ["Identify the core pain point by framing it as something the client currentl…"
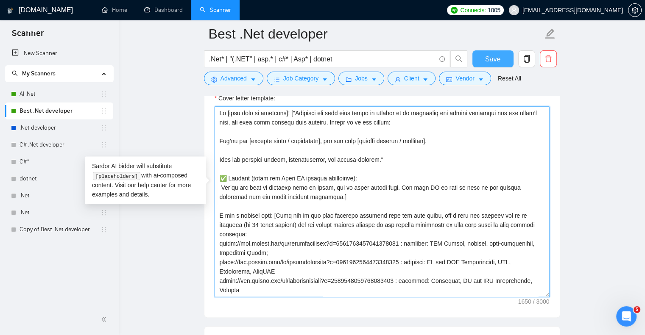
type textarea "Hi [find name if provided]! ["Identify the core pain point by framing it as som…"
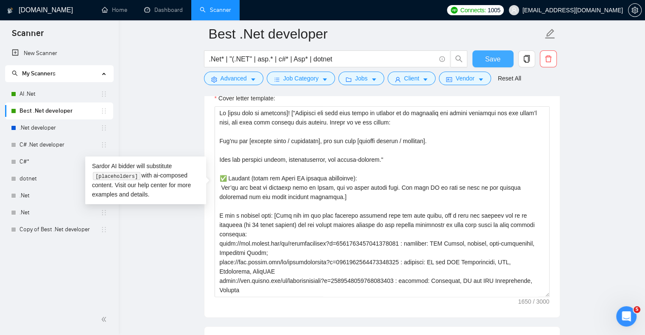
click at [493, 57] on span "Save" at bounding box center [492, 59] width 15 height 11
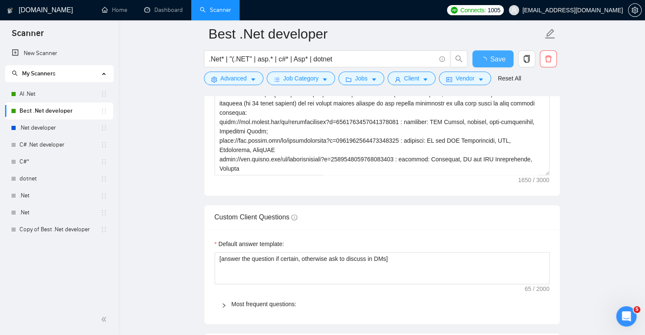
checkbox input "true"
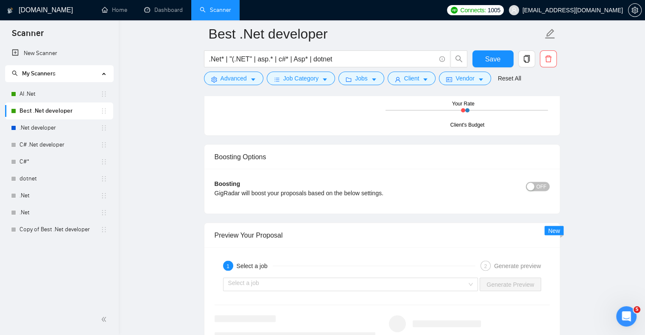
scroll to position [1611, 0]
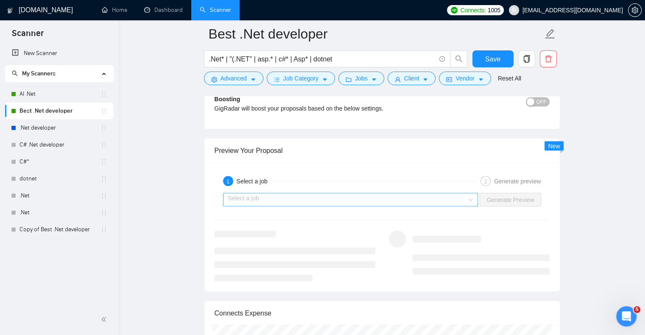
click at [380, 193] on input "search" at bounding box center [347, 199] width 239 height 13
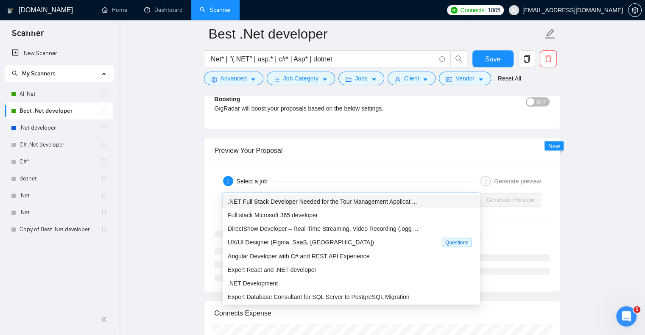
click at [373, 204] on span ".NET Full Stack Developer Needed for the Tour Management Applicat ..." at bounding box center [322, 201] width 189 height 7
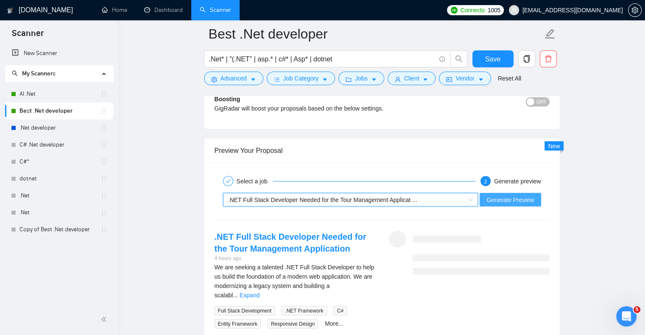
click at [514, 195] on span "Generate Preview" at bounding box center [509, 199] width 47 height 9
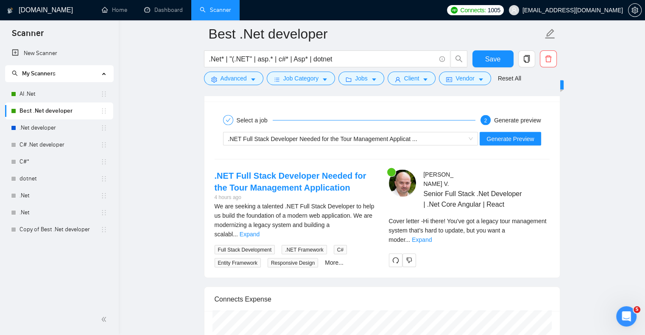
scroll to position [1696, 0]
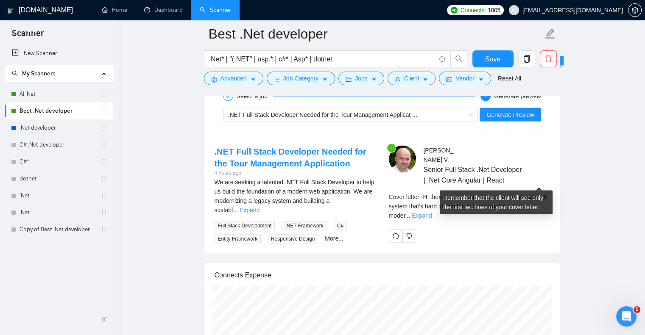
click at [432, 212] on link "Expand" at bounding box center [422, 215] width 20 height 7
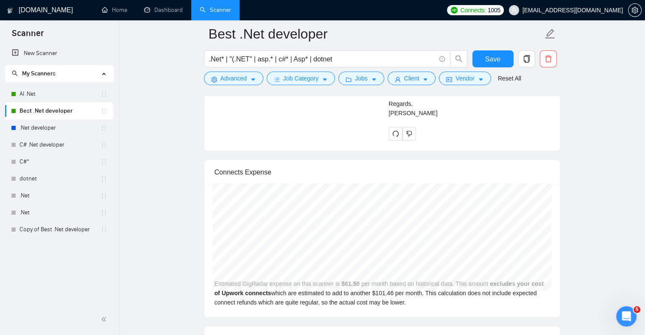
scroll to position [1951, 0]
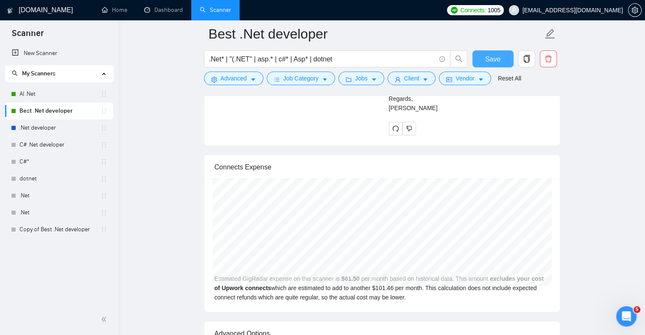
click at [490, 56] on span "Save" at bounding box center [492, 59] width 15 height 11
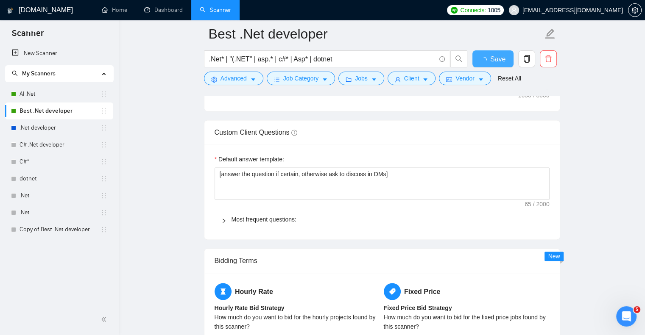
checkbox input "true"
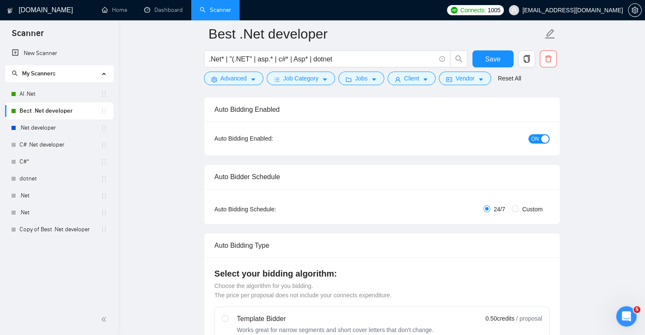
scroll to position [0, 0]
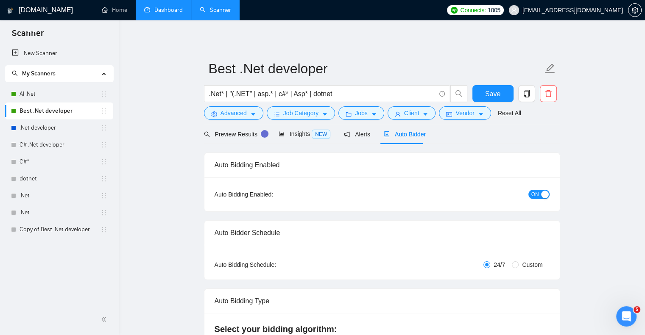
click at [171, 7] on link "Dashboard" at bounding box center [163, 9] width 39 height 7
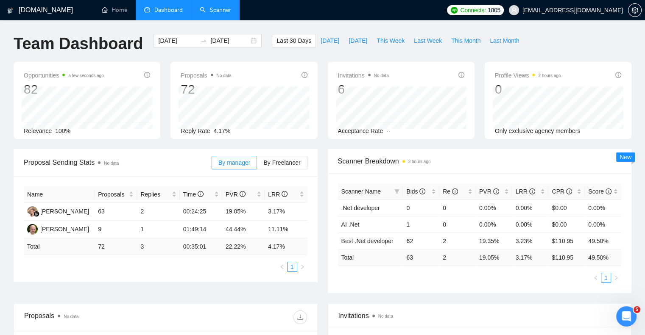
click at [218, 12] on link "Scanner" at bounding box center [215, 9] width 31 height 7
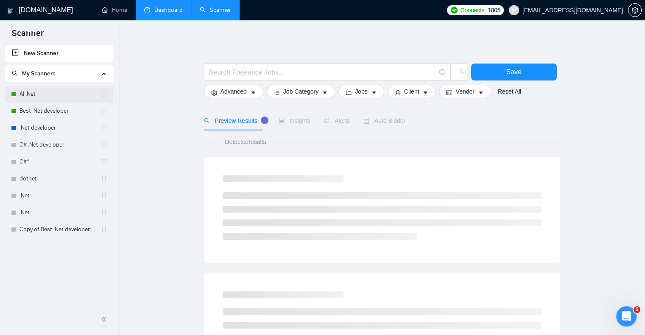
click at [39, 89] on link "AI .Net" at bounding box center [60, 94] width 81 height 17
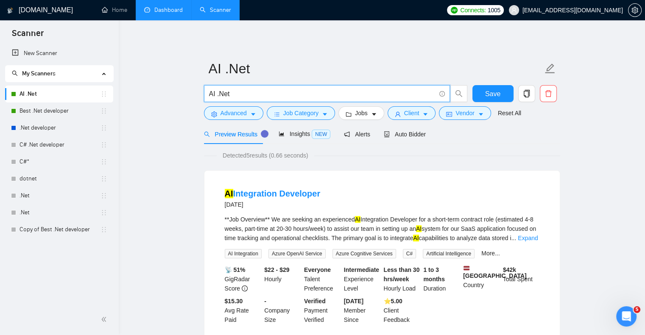
drag, startPoint x: 217, startPoint y: 93, endPoint x: 238, endPoint y: 93, distance: 20.8
click at [238, 93] on input "AI .Net" at bounding box center [322, 94] width 226 height 11
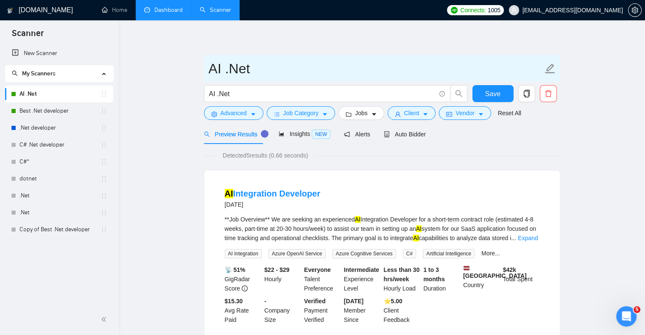
click at [295, 74] on input "AI .Net" at bounding box center [376, 68] width 334 height 21
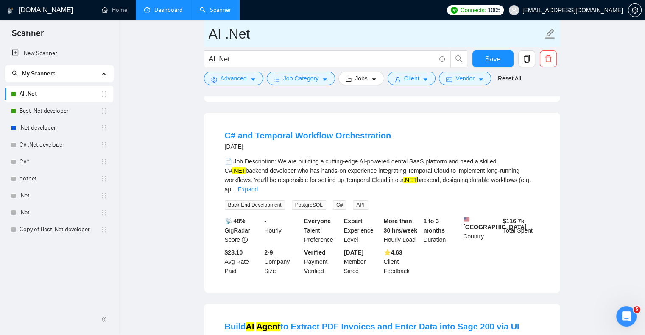
scroll to position [254, 0]
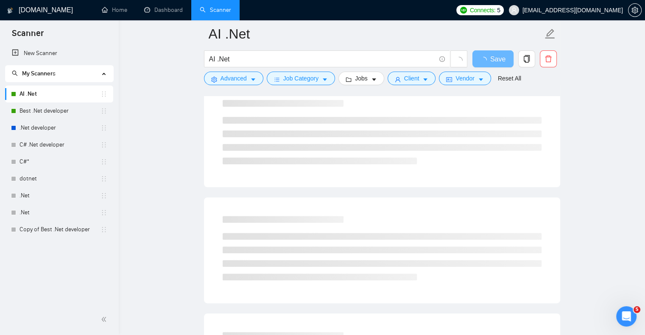
scroll to position [212, 0]
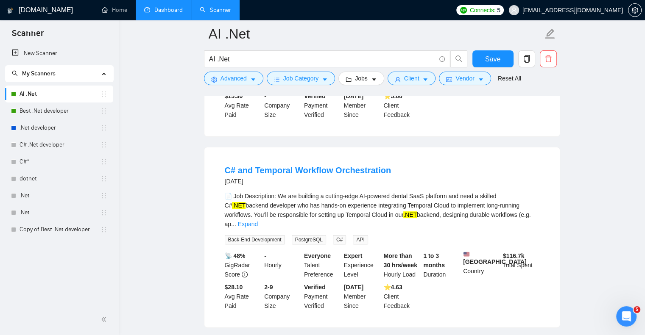
click at [169, 11] on link "Dashboard" at bounding box center [163, 9] width 39 height 7
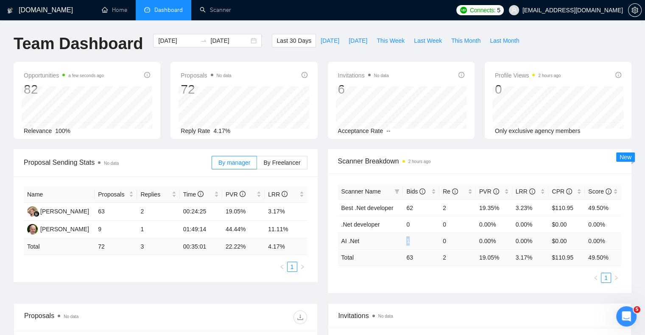
drag, startPoint x: 405, startPoint y: 242, endPoint x: 431, endPoint y: 241, distance: 25.9
click at [431, 241] on td "1" at bounding box center [421, 241] width 36 height 17
click at [417, 242] on td "1" at bounding box center [421, 241] width 36 height 17
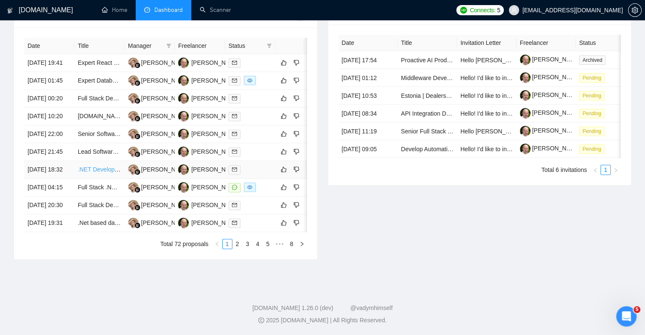
scroll to position [382, 0]
click at [239, 249] on link "2" at bounding box center [237, 244] width 9 height 9
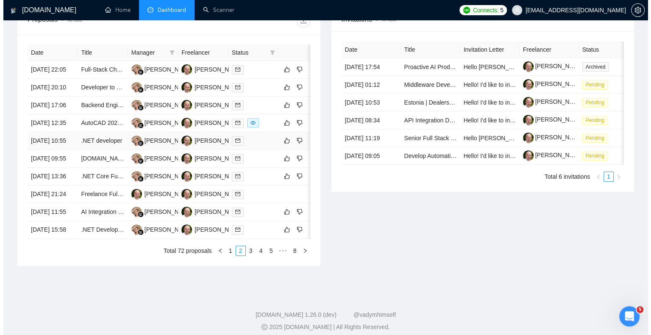
scroll to position [339, 0]
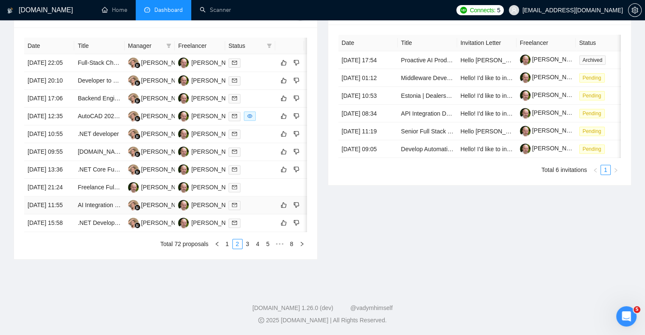
click at [47, 215] on td "07 Aug, 2025 11:55" at bounding box center [49, 206] width 50 height 18
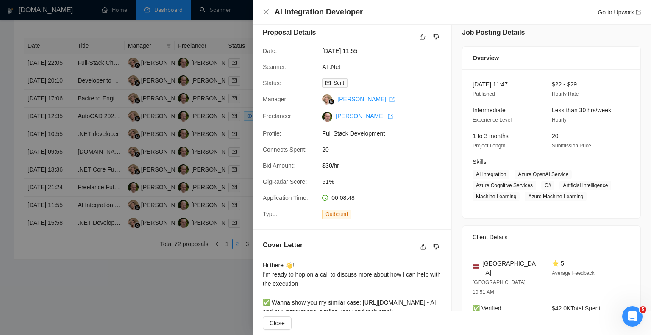
scroll to position [0, 0]
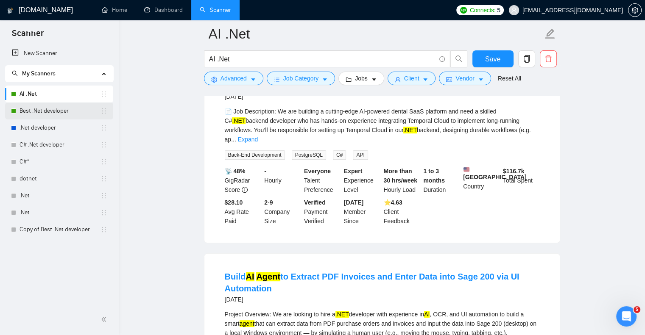
click at [43, 109] on link "Best .Net developer" at bounding box center [60, 111] width 81 height 17
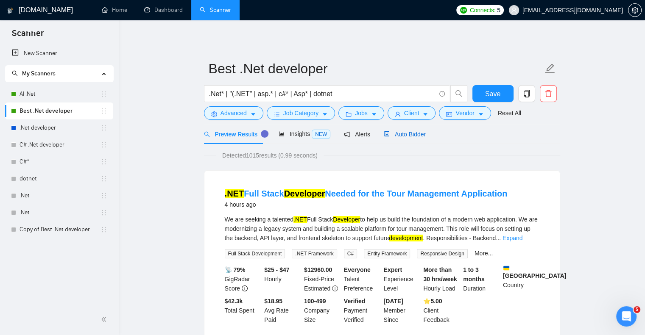
click at [409, 132] on span "Auto Bidder" at bounding box center [405, 134] width 42 height 7
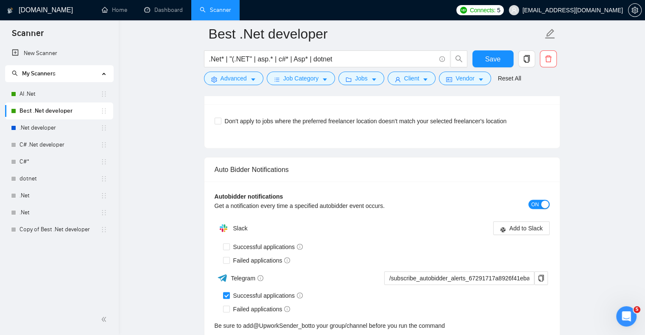
scroll to position [2035, 0]
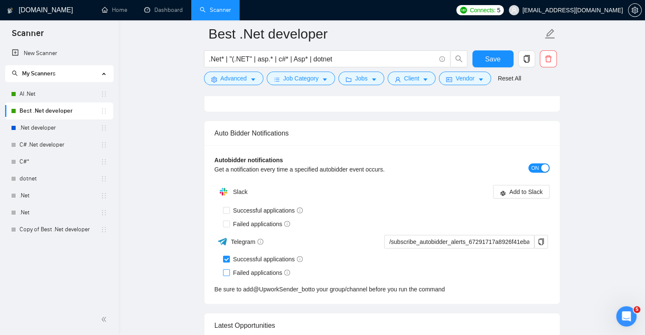
click at [228, 270] on input "Failed applications" at bounding box center [226, 273] width 6 height 6
checkbox input "true"
